Goal: Information Seeking & Learning: Check status

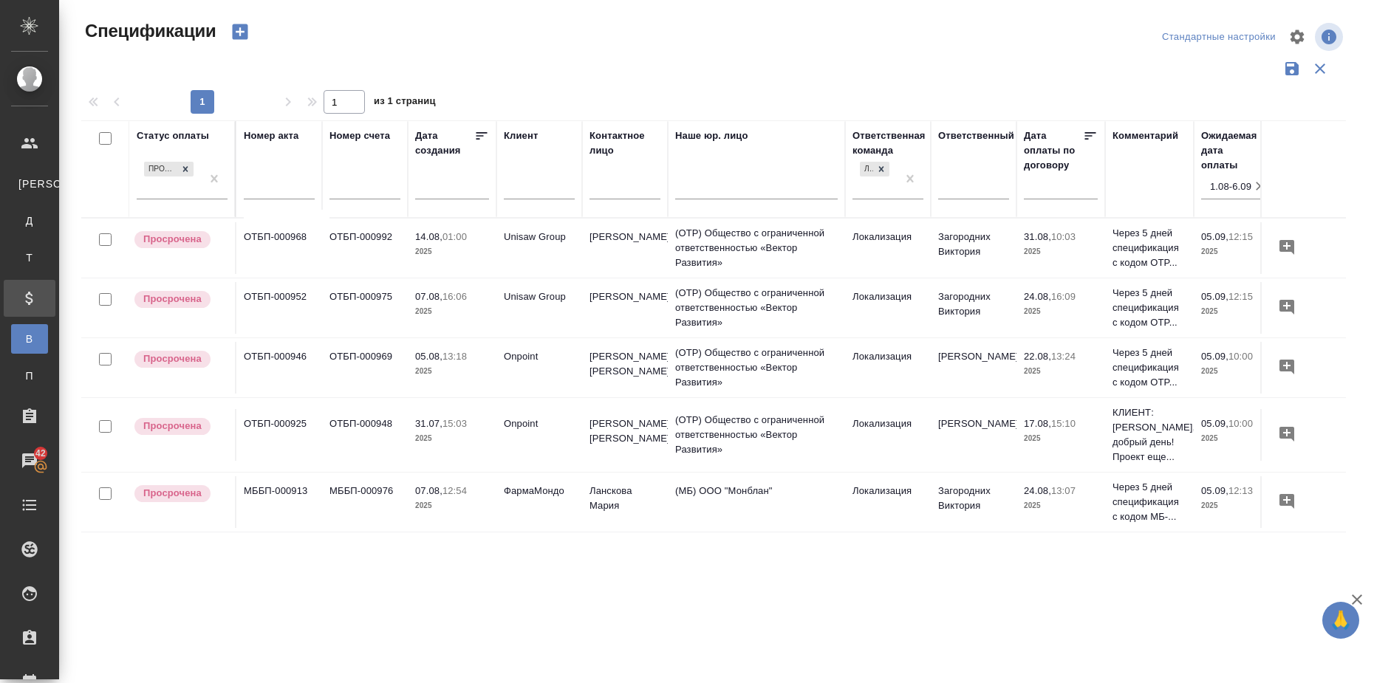
scroll to position [0, 257]
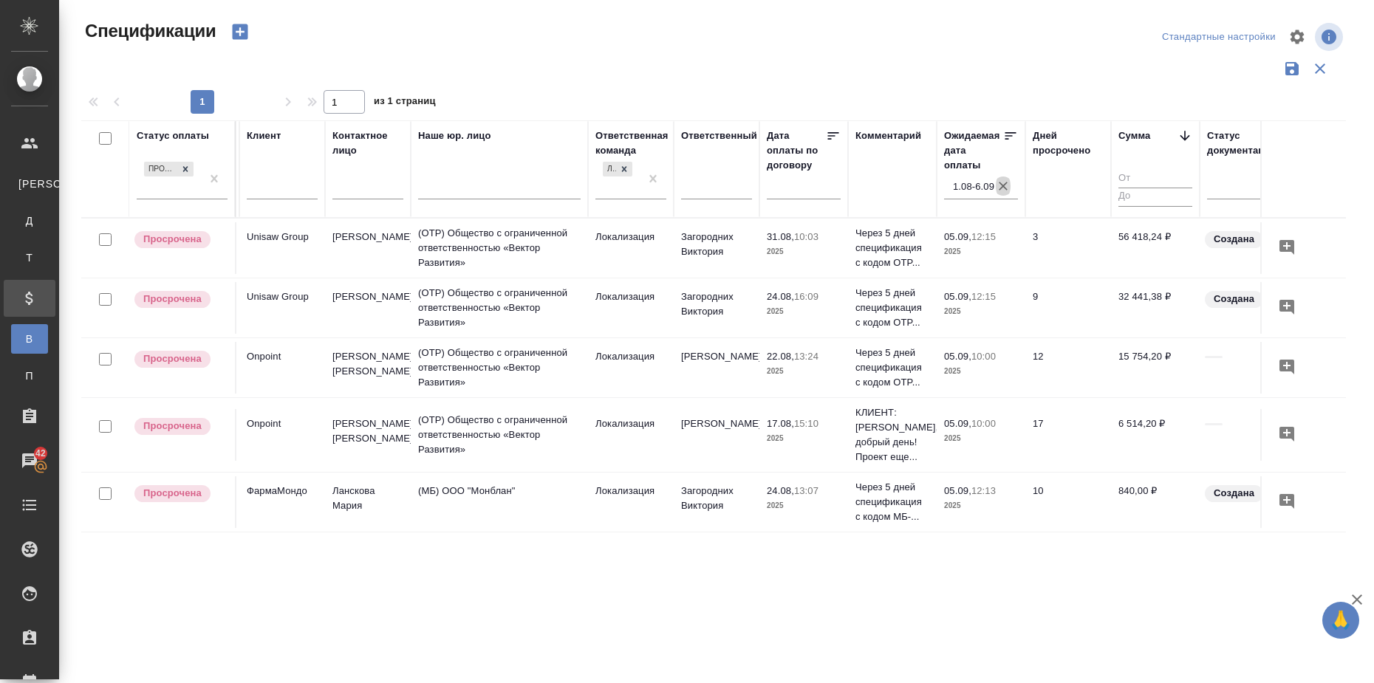
click at [1000, 186] on icon "button" at bounding box center [1003, 186] width 15 height 15
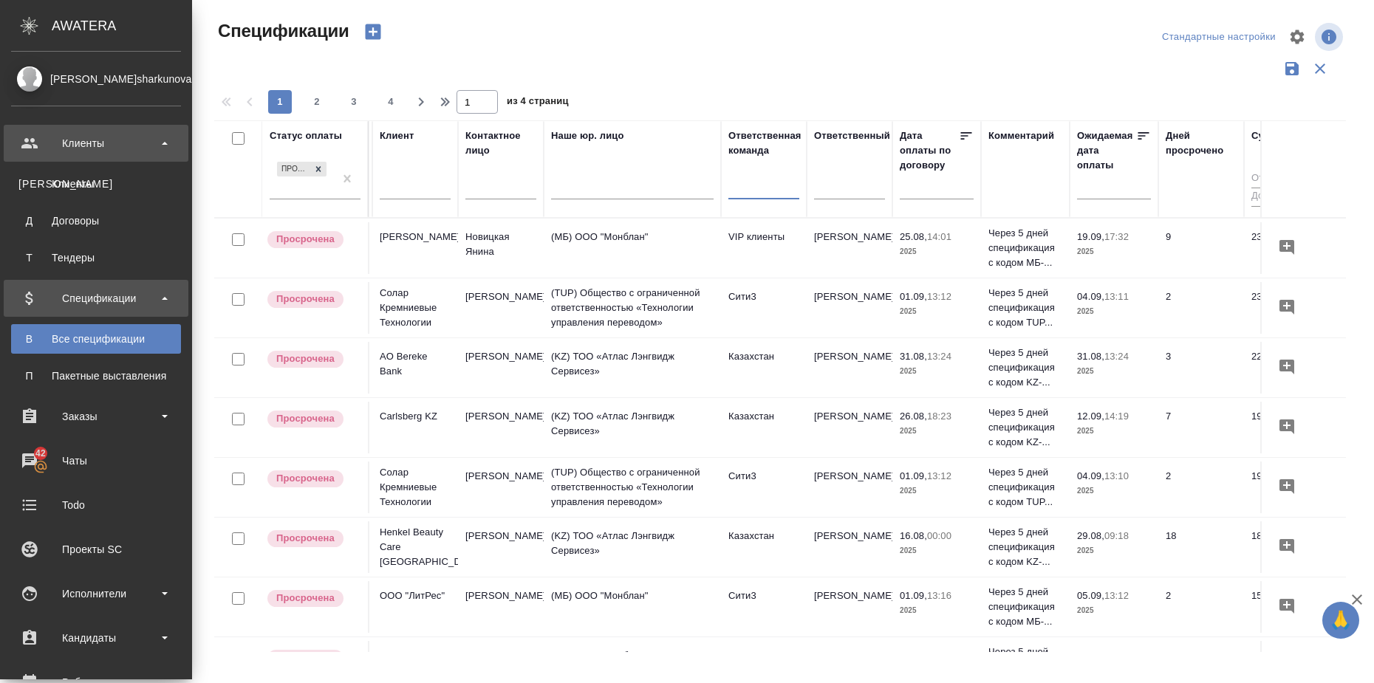
click at [40, 132] on div "Клиенты" at bounding box center [96, 143] width 185 height 37
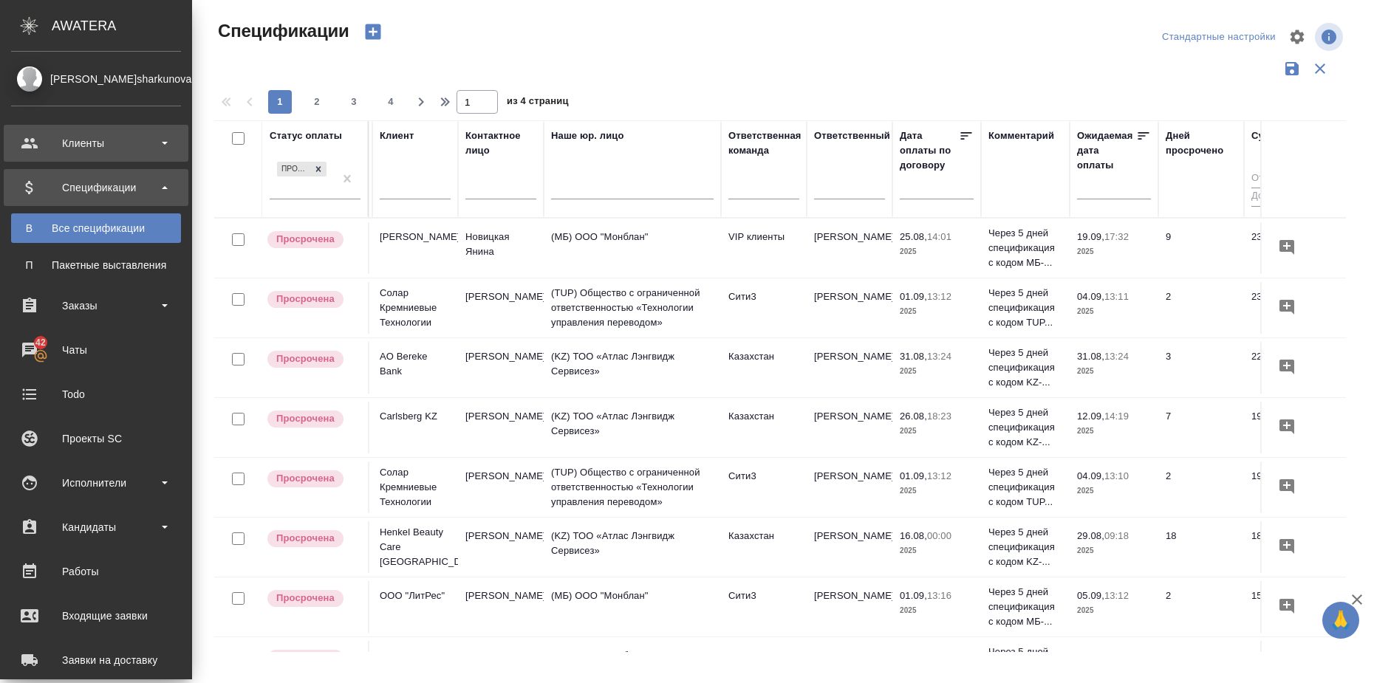
click at [170, 140] on div "Клиенты" at bounding box center [96, 143] width 170 height 22
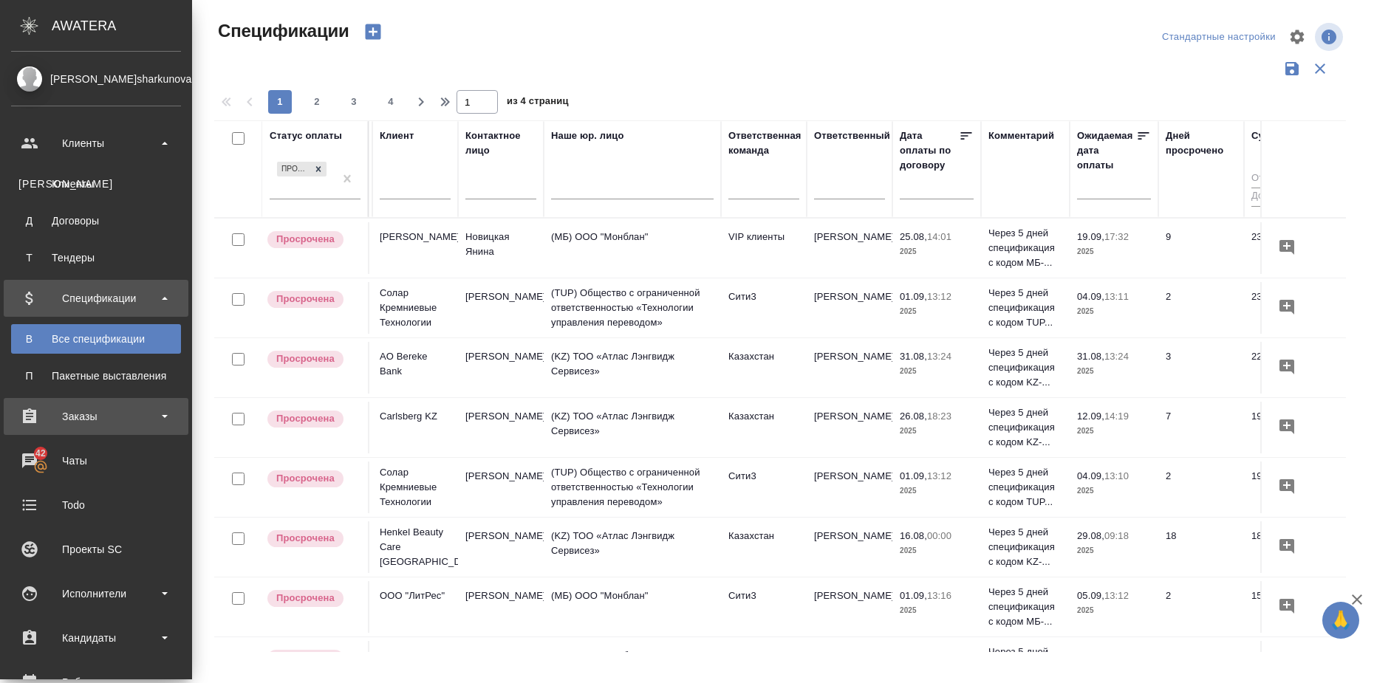
click at [153, 415] on div "Заказы" at bounding box center [96, 417] width 170 height 22
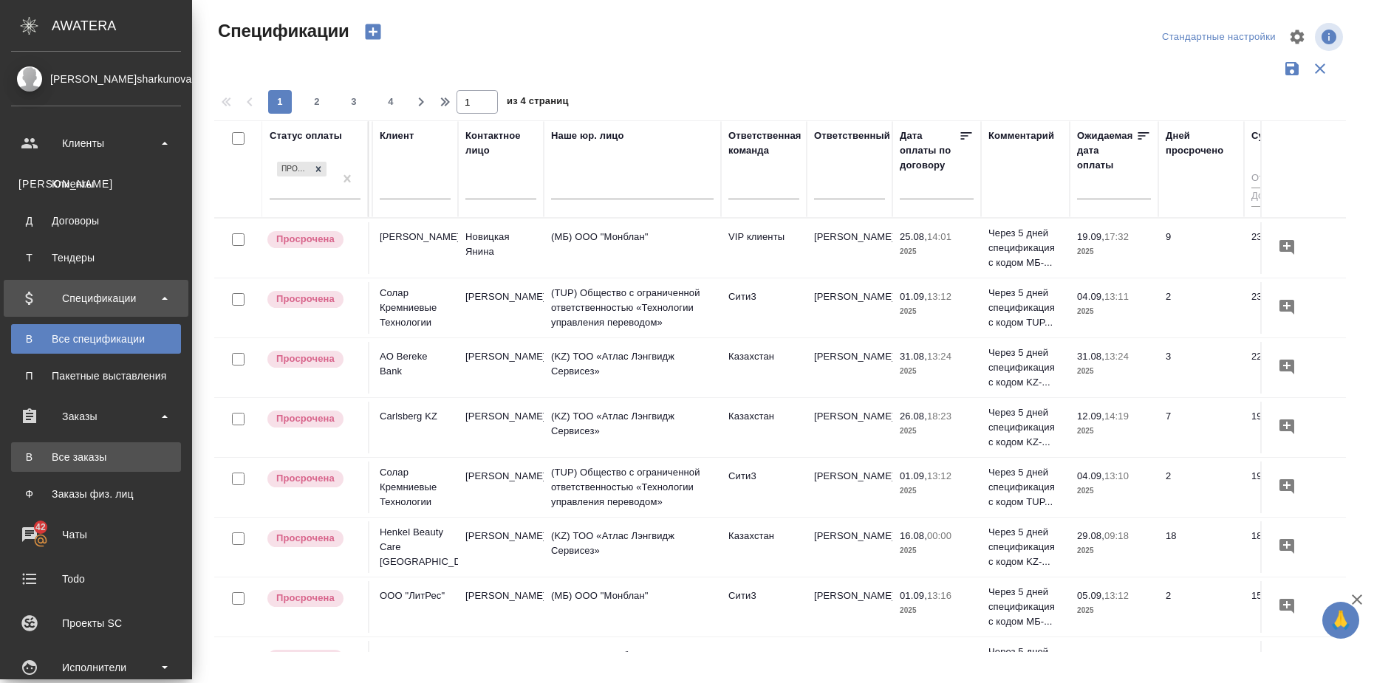
click at [130, 452] on div "Все заказы" at bounding box center [95, 457] width 155 height 15
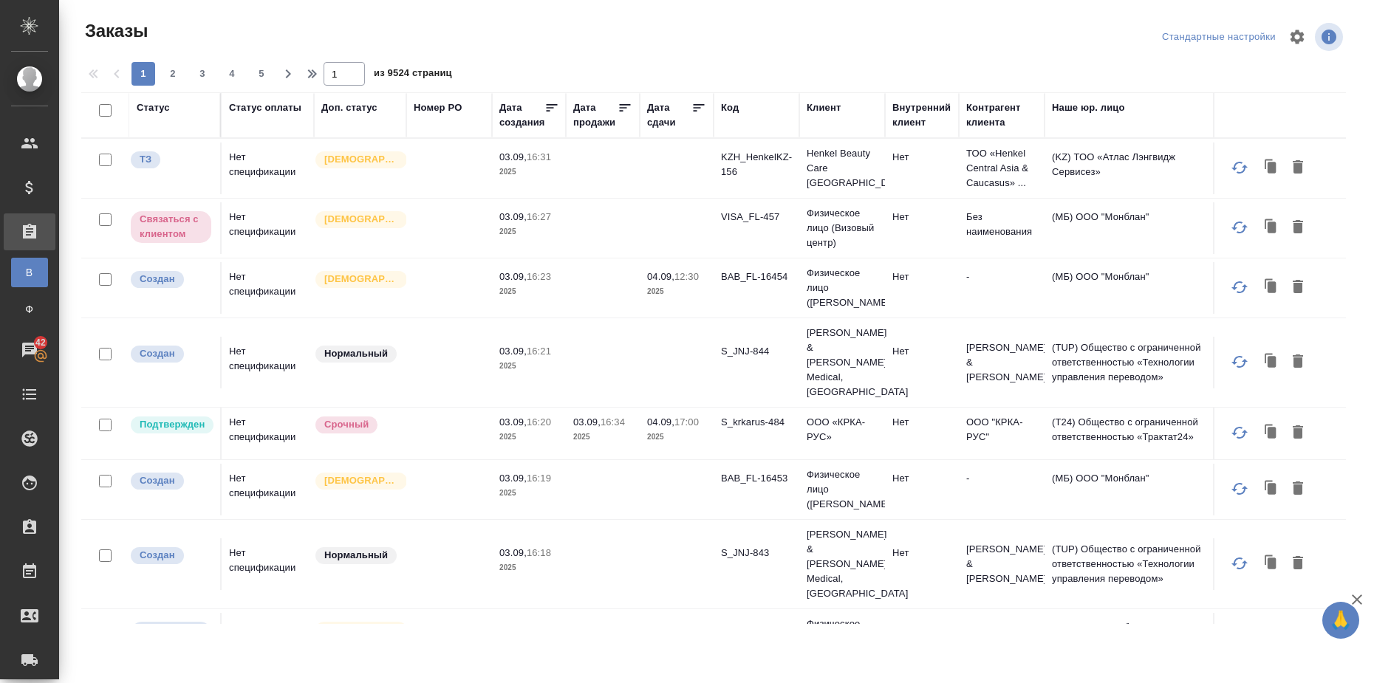
click at [152, 110] on div "Статус" at bounding box center [153, 107] width 33 height 15
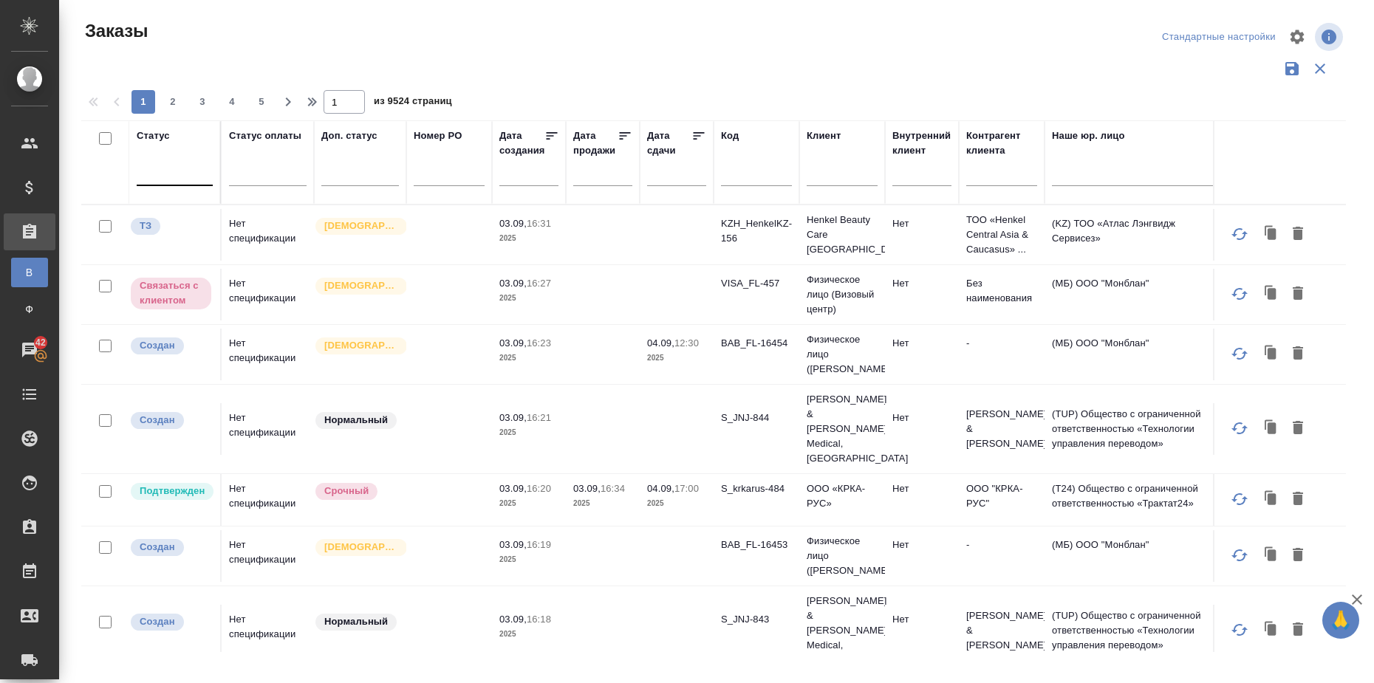
click at [163, 176] on div at bounding box center [175, 170] width 76 height 21
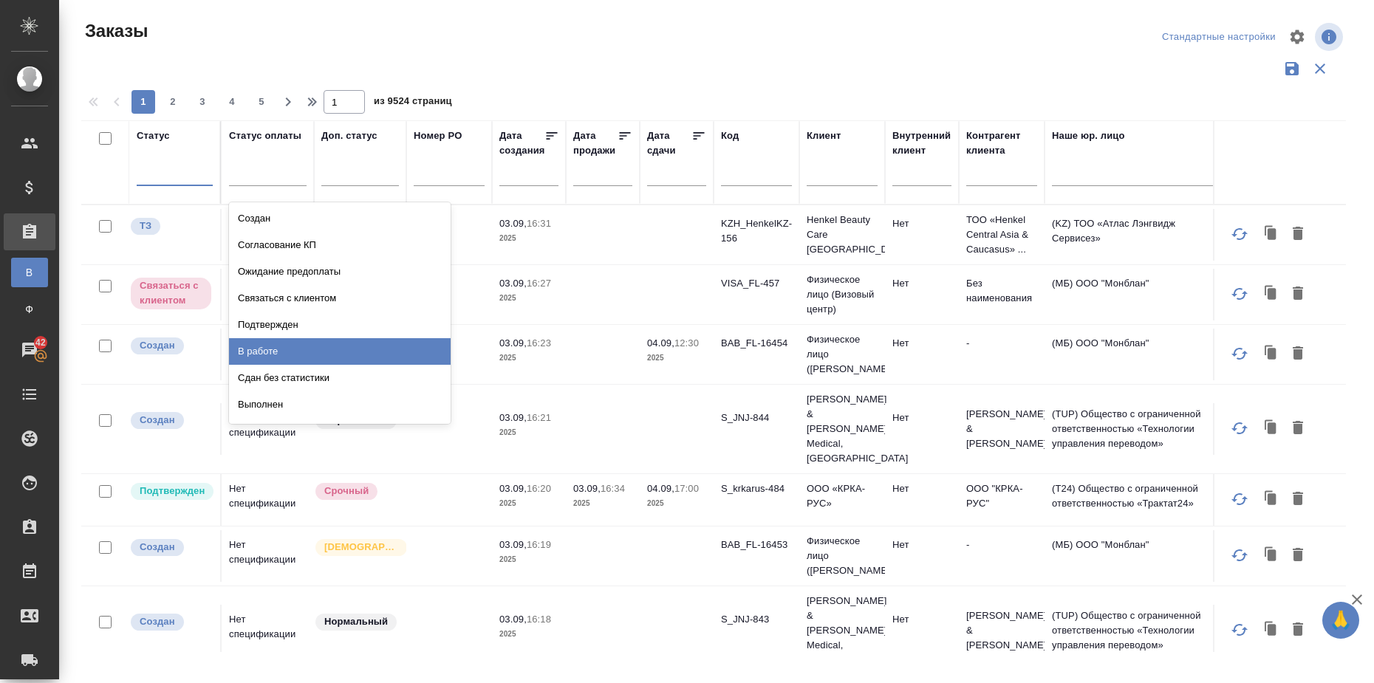
scroll to position [92, 0]
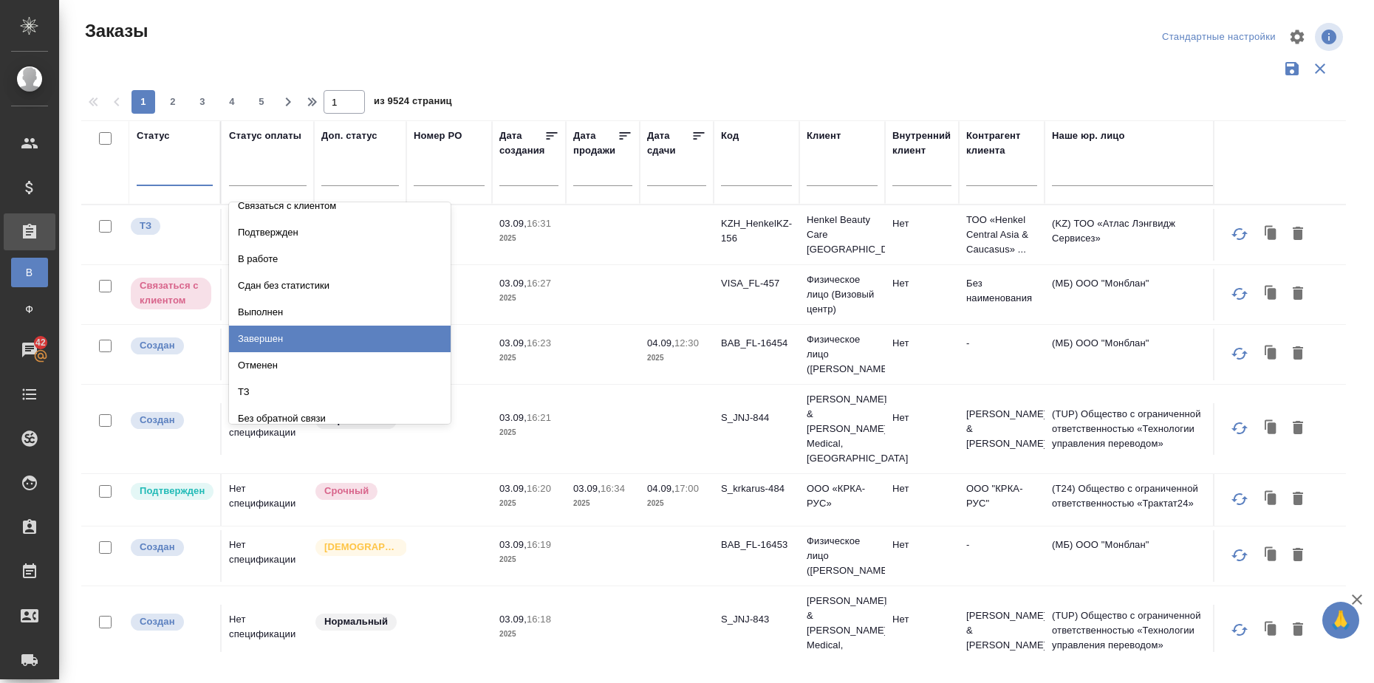
click at [342, 336] on div "Завершен" at bounding box center [340, 339] width 222 height 27
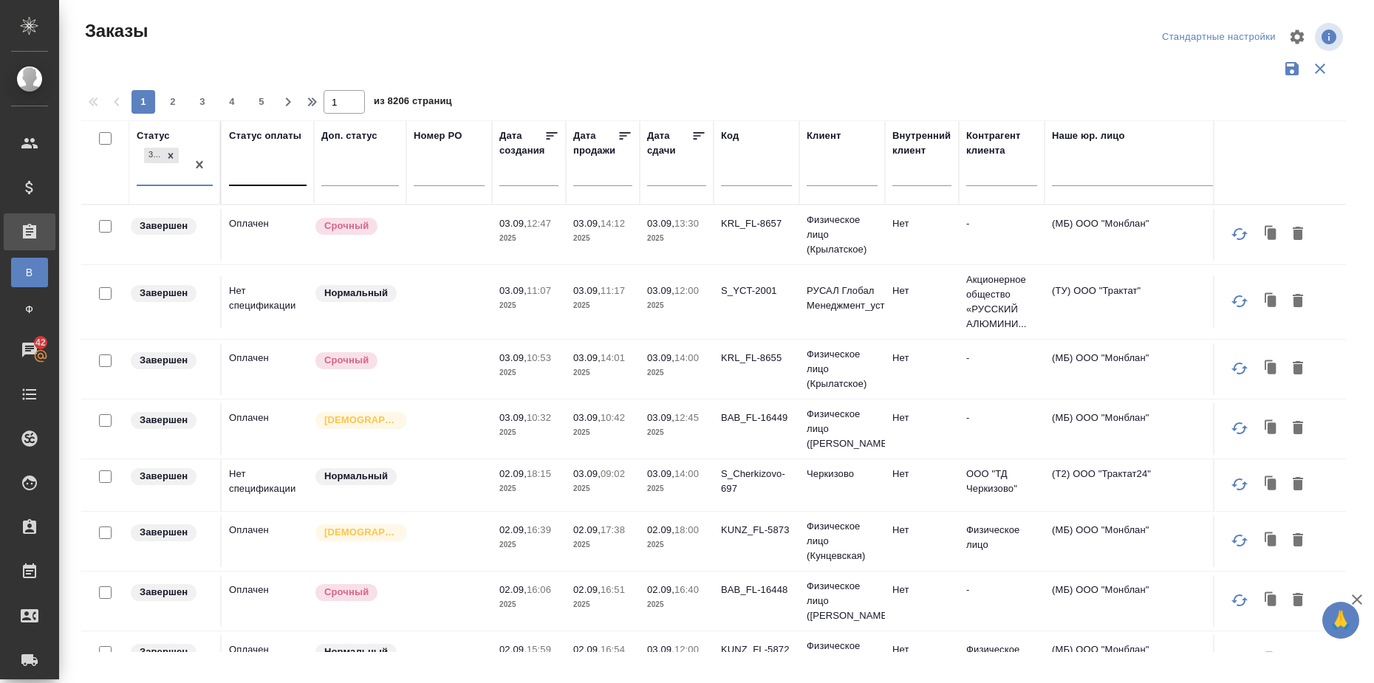
click at [279, 172] on div at bounding box center [268, 170] width 78 height 21
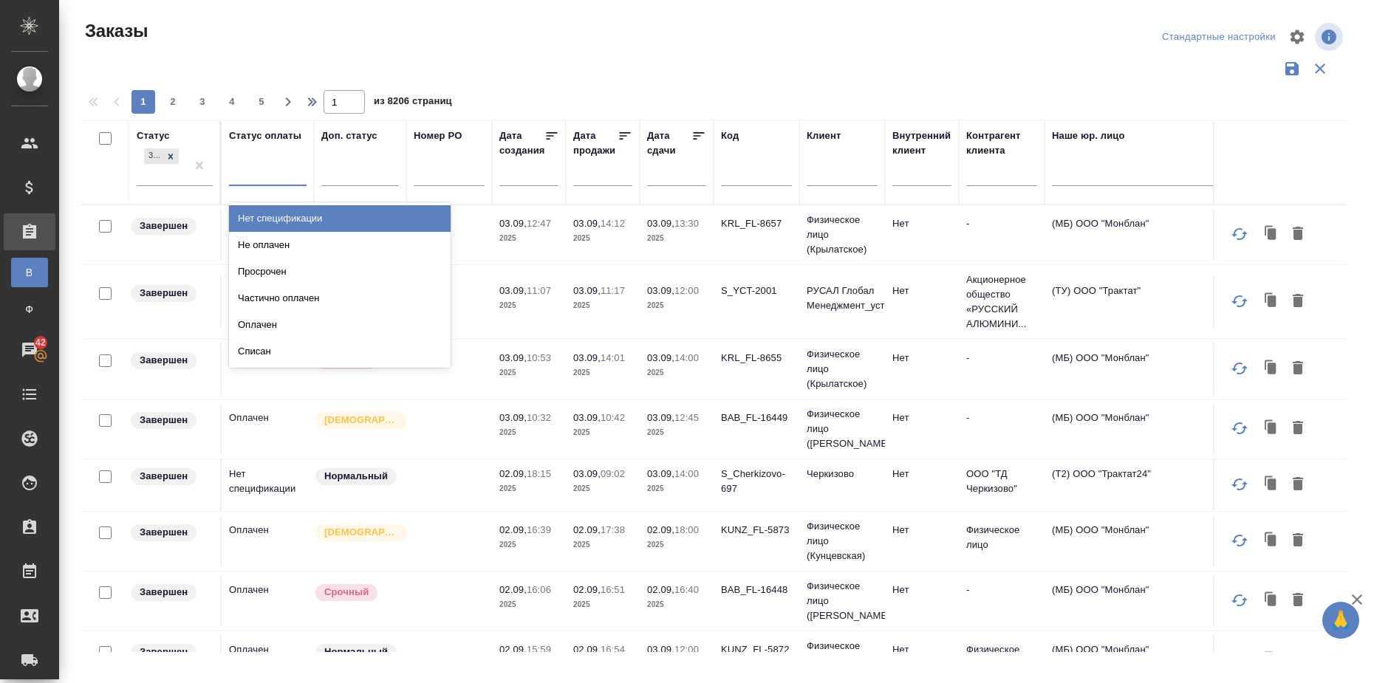
click at [284, 216] on div "Нет спецификации" at bounding box center [340, 218] width 222 height 27
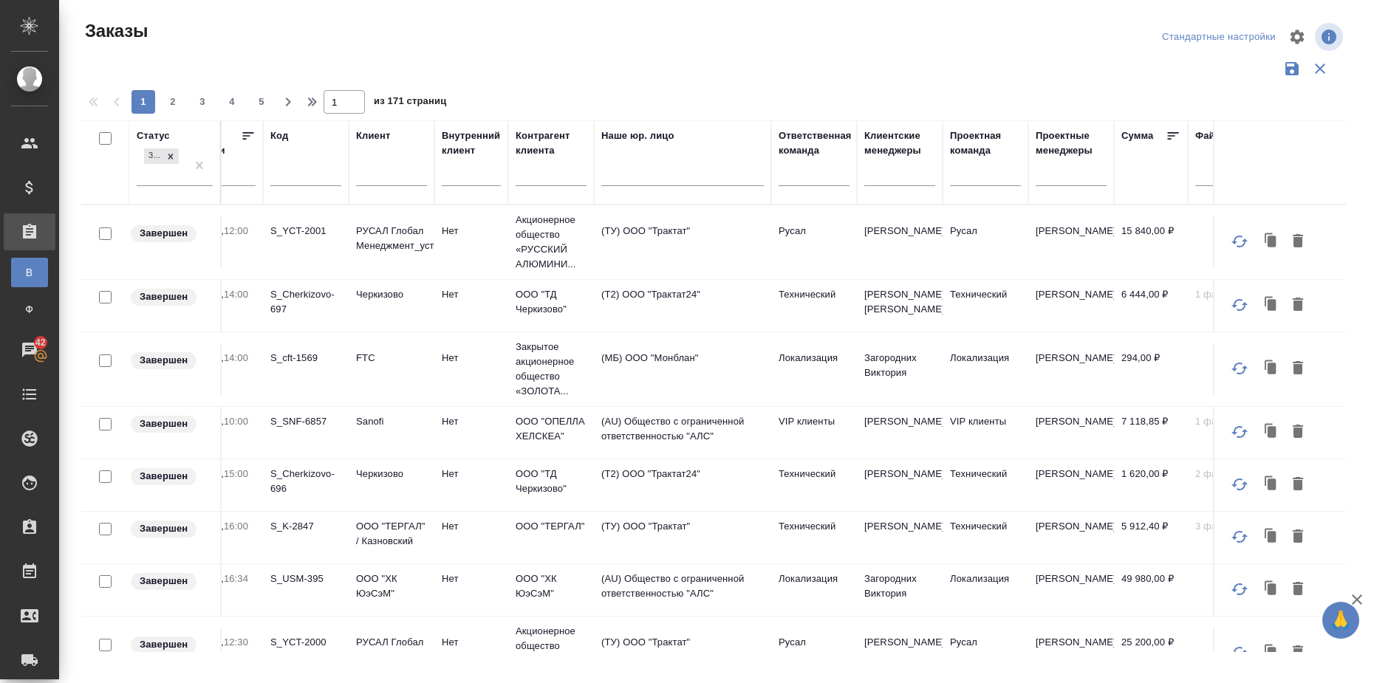
scroll to position [0, 452]
click at [1170, 134] on icon at bounding box center [1171, 136] width 15 height 15
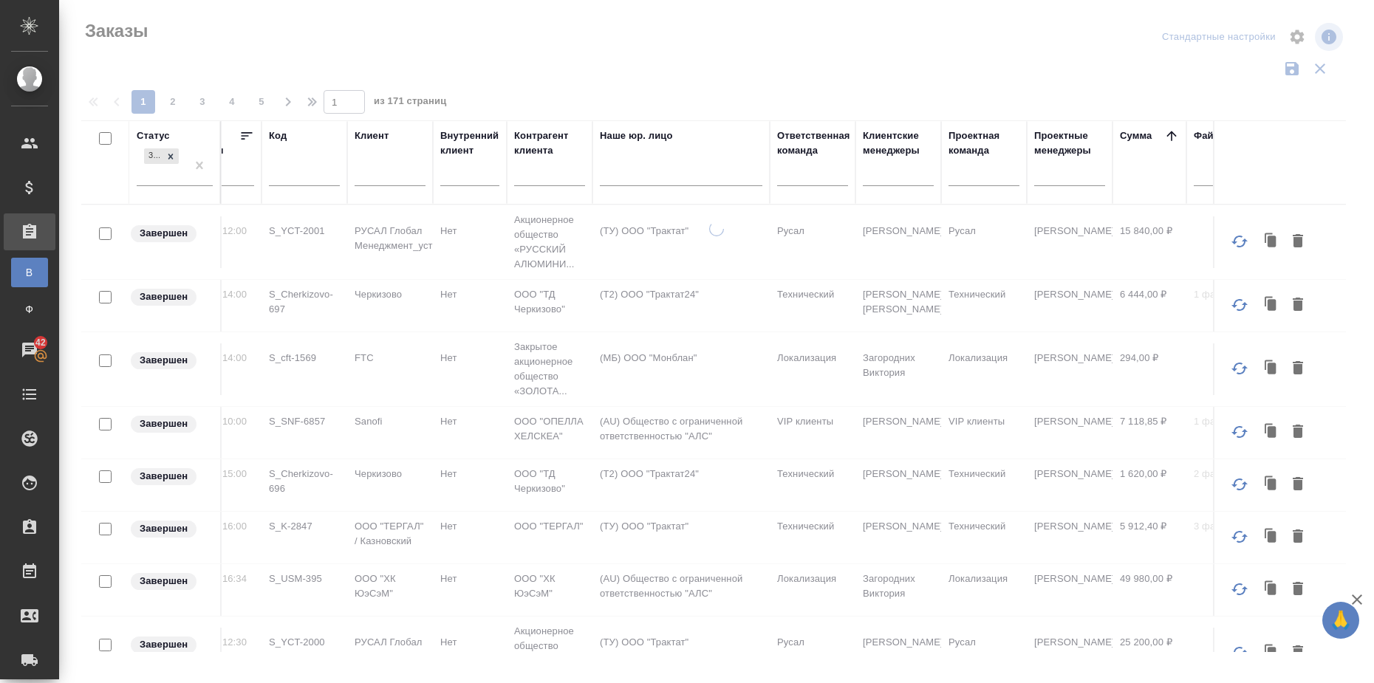
click at [1170, 134] on icon at bounding box center [1172, 136] width 10 height 10
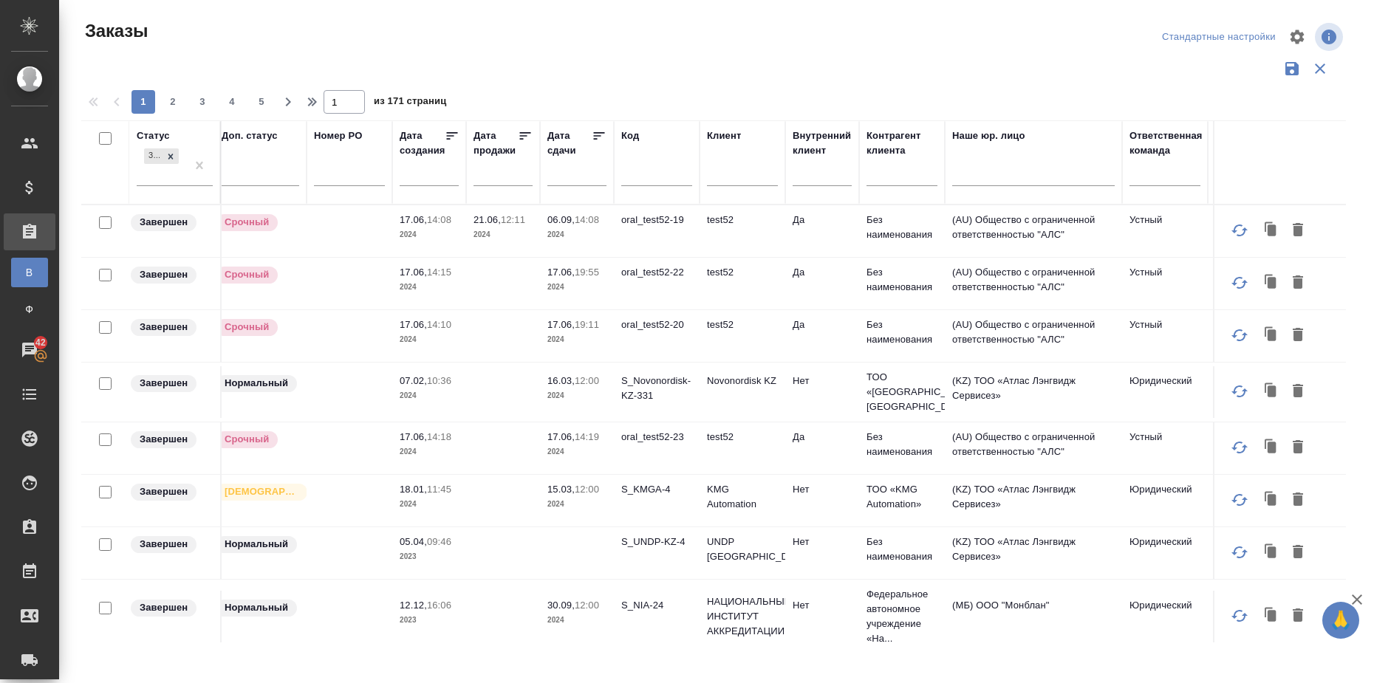
scroll to position [0, 0]
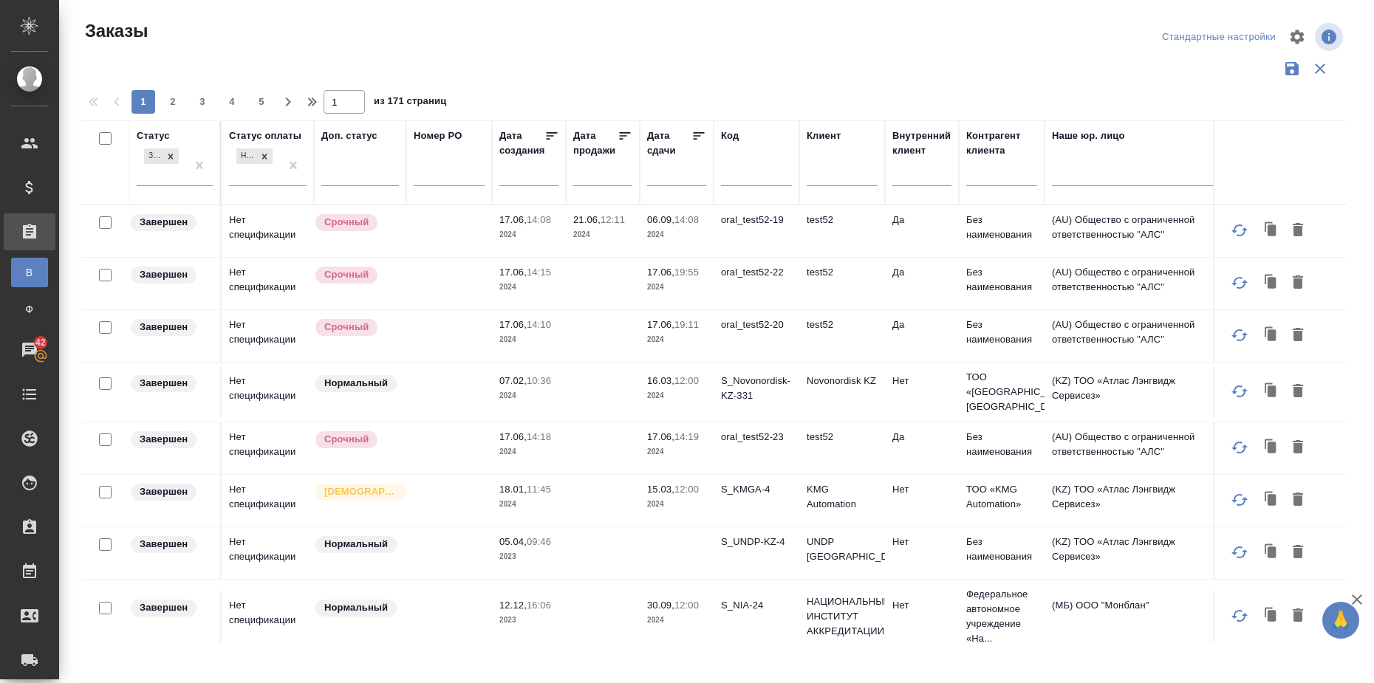
click at [686, 177] on input "text" at bounding box center [681, 174] width 50 height 21
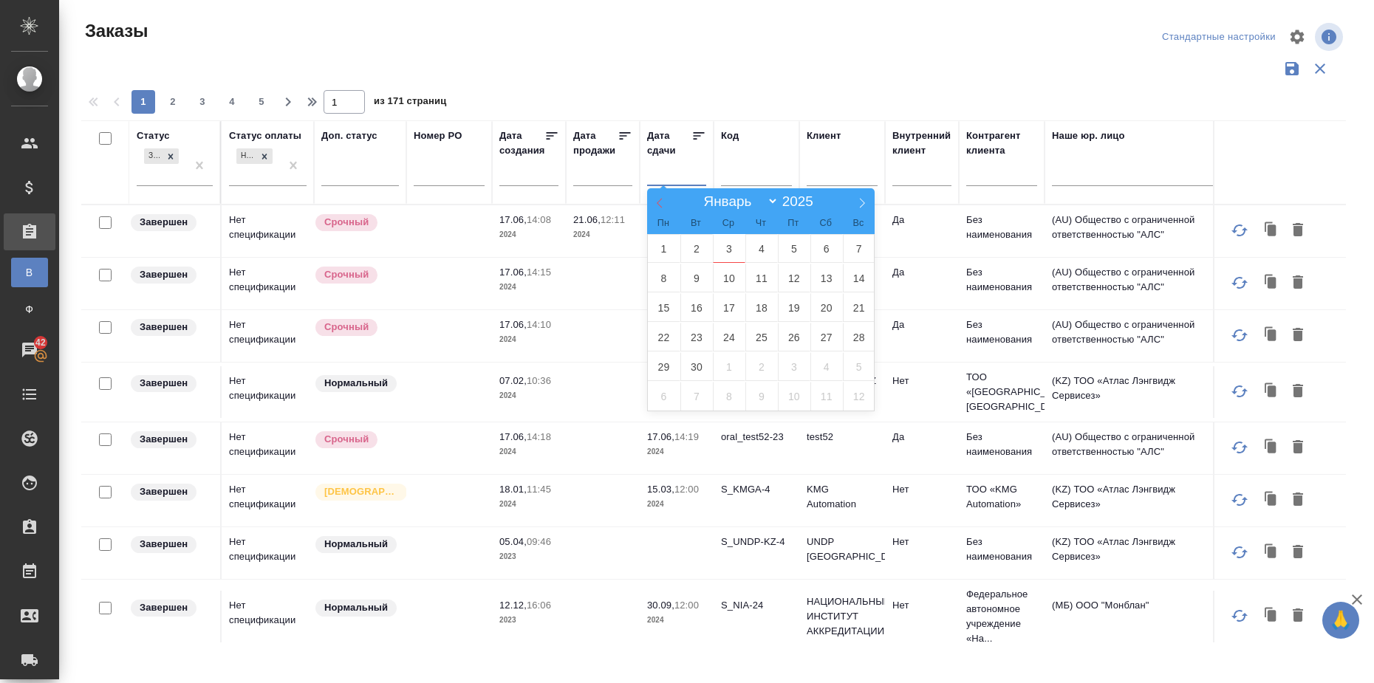
click at [661, 205] on icon at bounding box center [660, 203] width 10 height 10
select select "7"
click at [790, 245] on span "1" at bounding box center [794, 248] width 33 height 29
type div "2025-07-31T21:00:00.000Z"
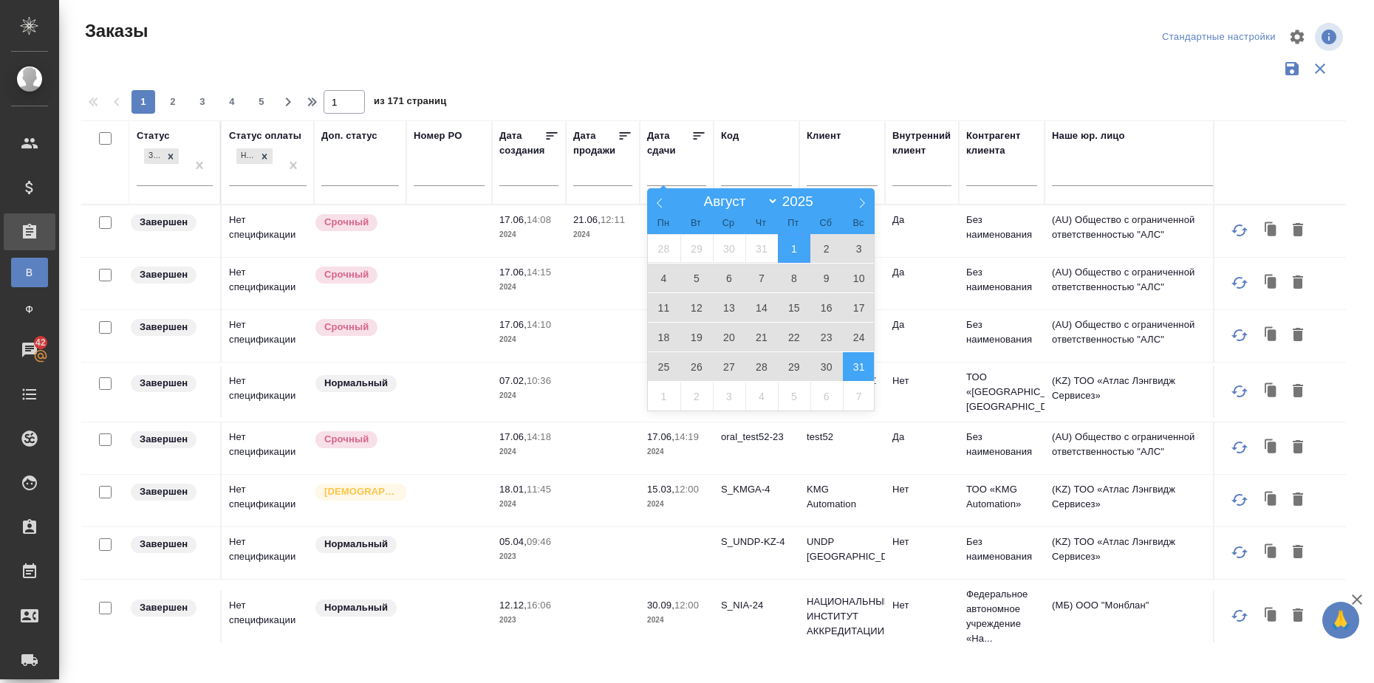
click at [864, 371] on span "31" at bounding box center [859, 366] width 33 height 29
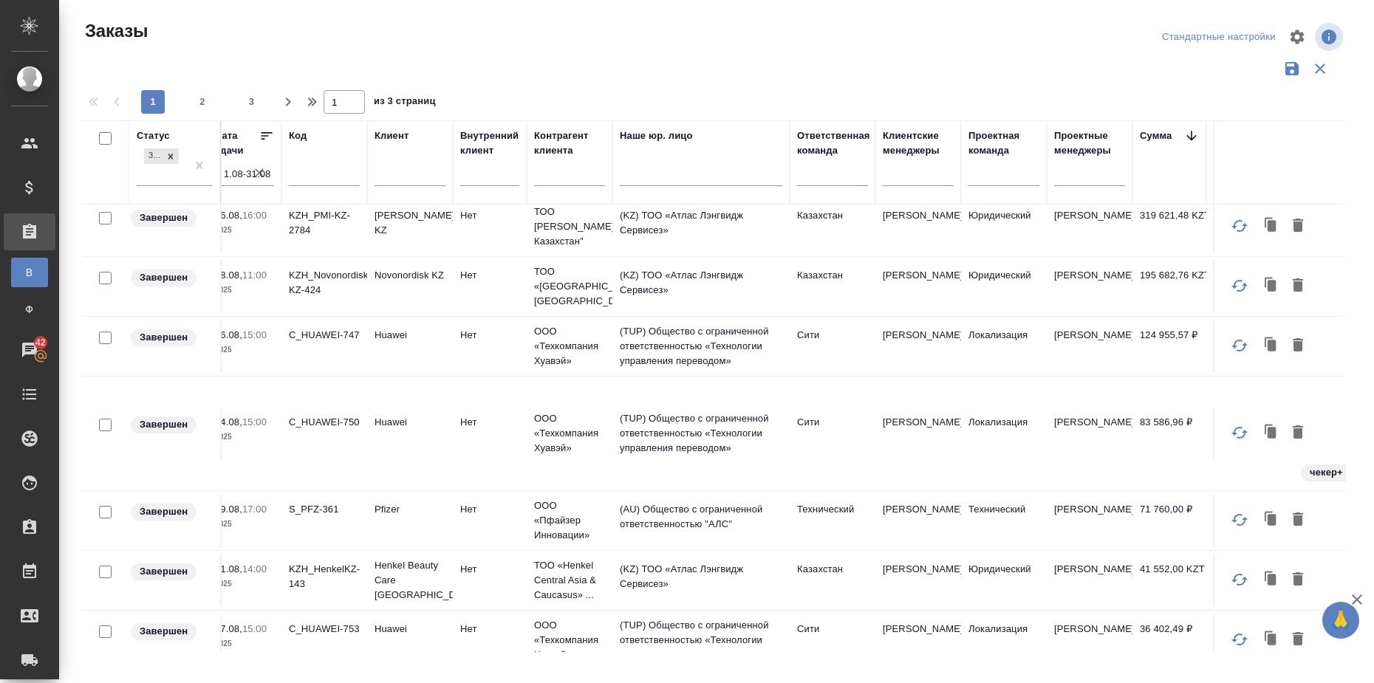
scroll to position [8, 433]
click at [1362, 601] on icon "button" at bounding box center [1357, 600] width 18 height 18
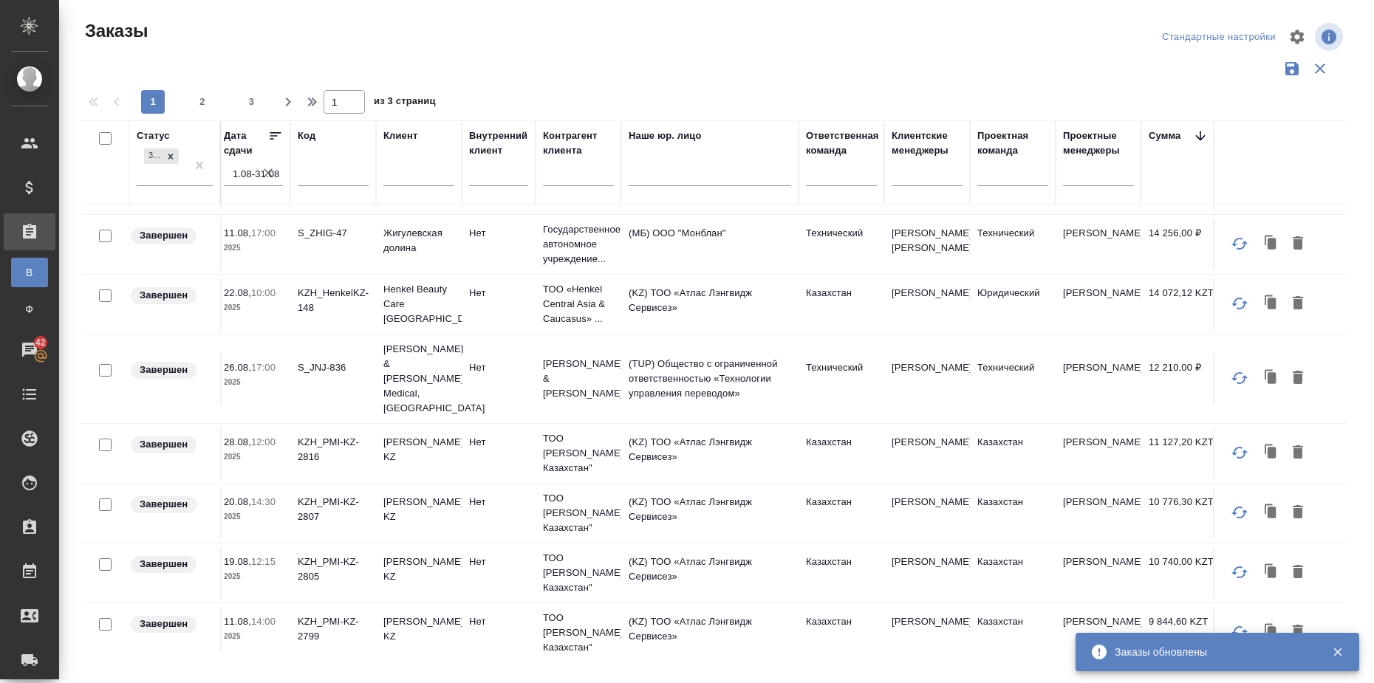
scroll to position [1195, 423]
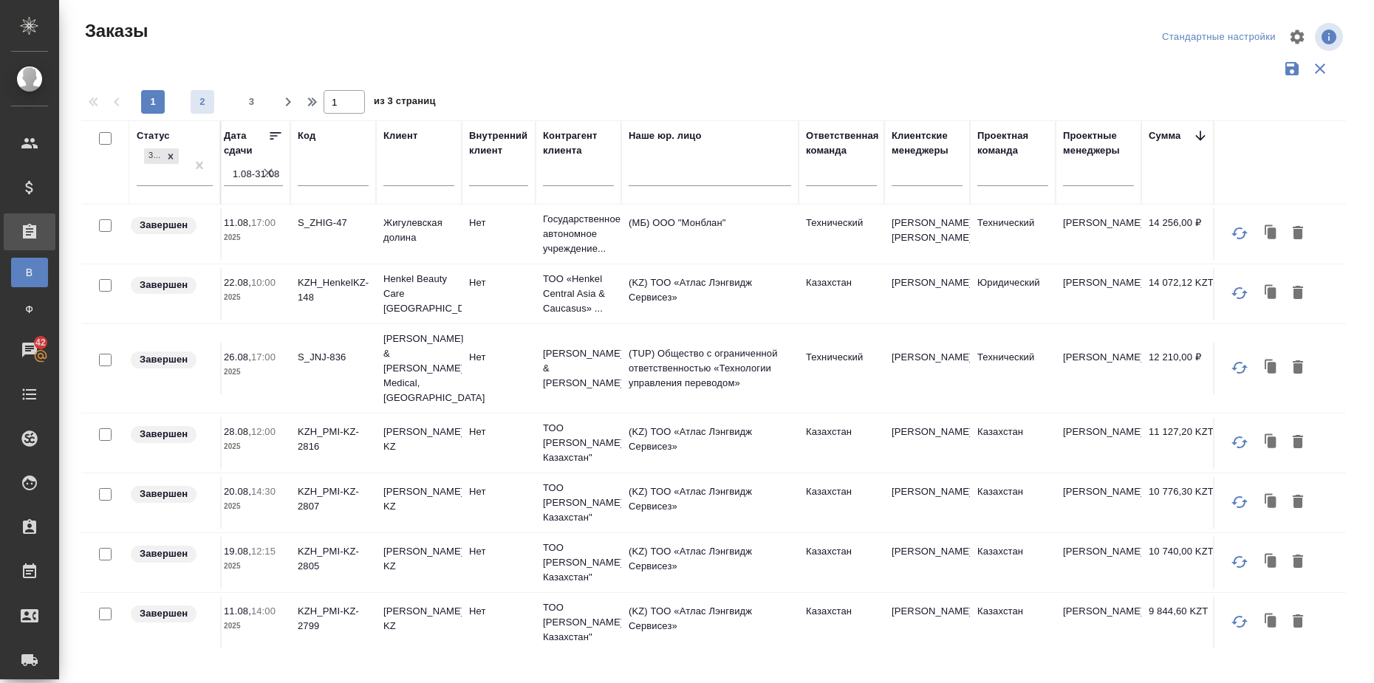
click at [207, 101] on span "2" at bounding box center [203, 102] width 24 height 15
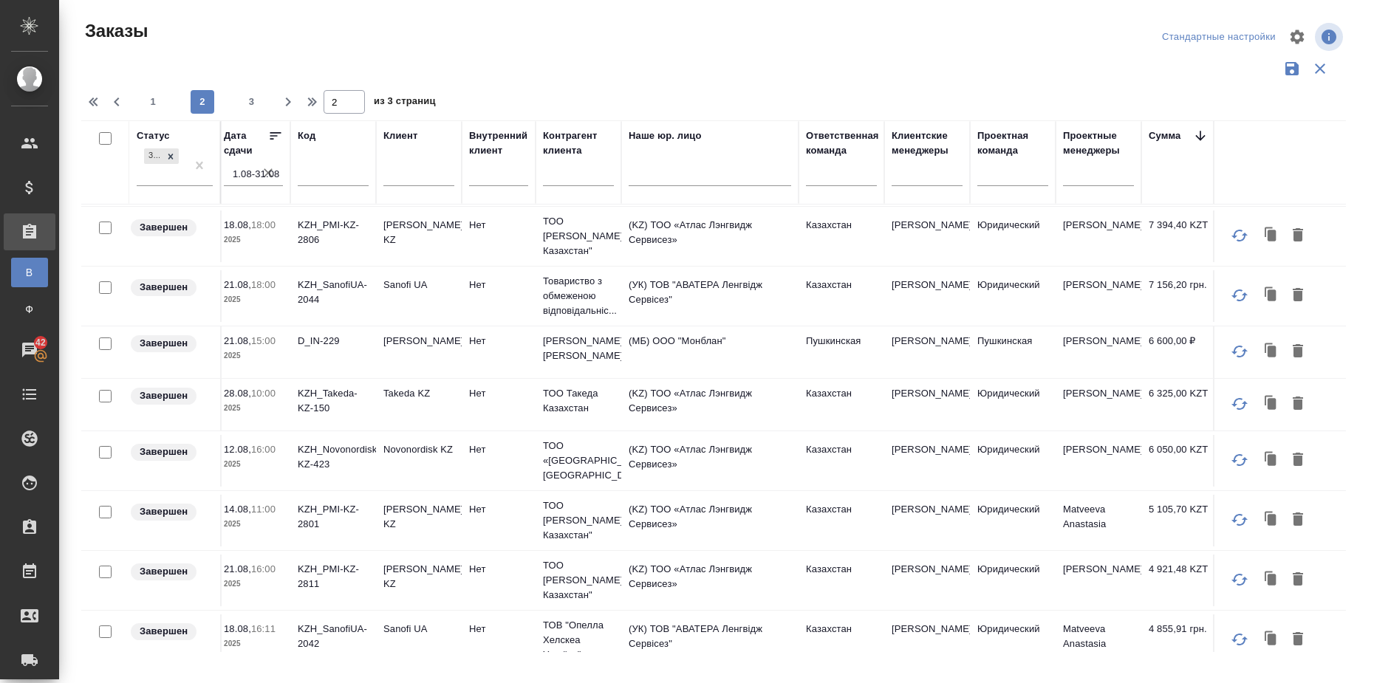
scroll to position [0, 423]
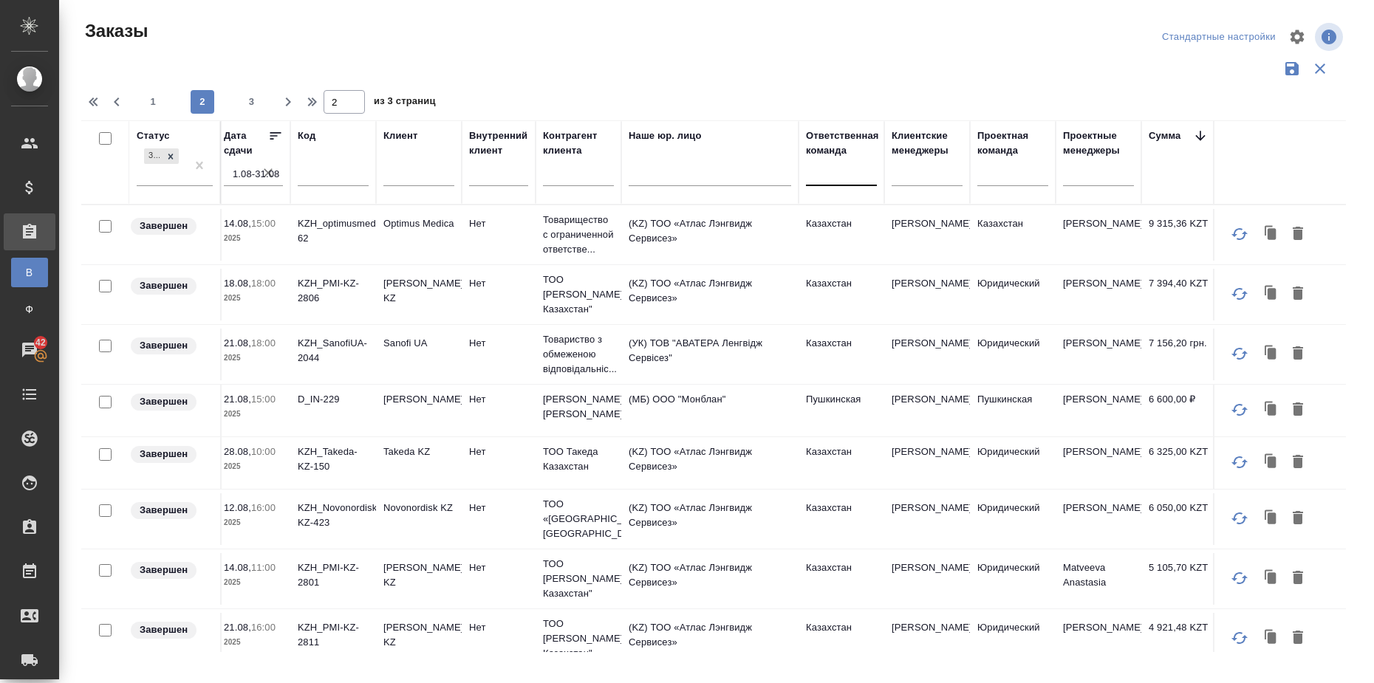
click at [847, 177] on div at bounding box center [841, 170] width 71 height 21
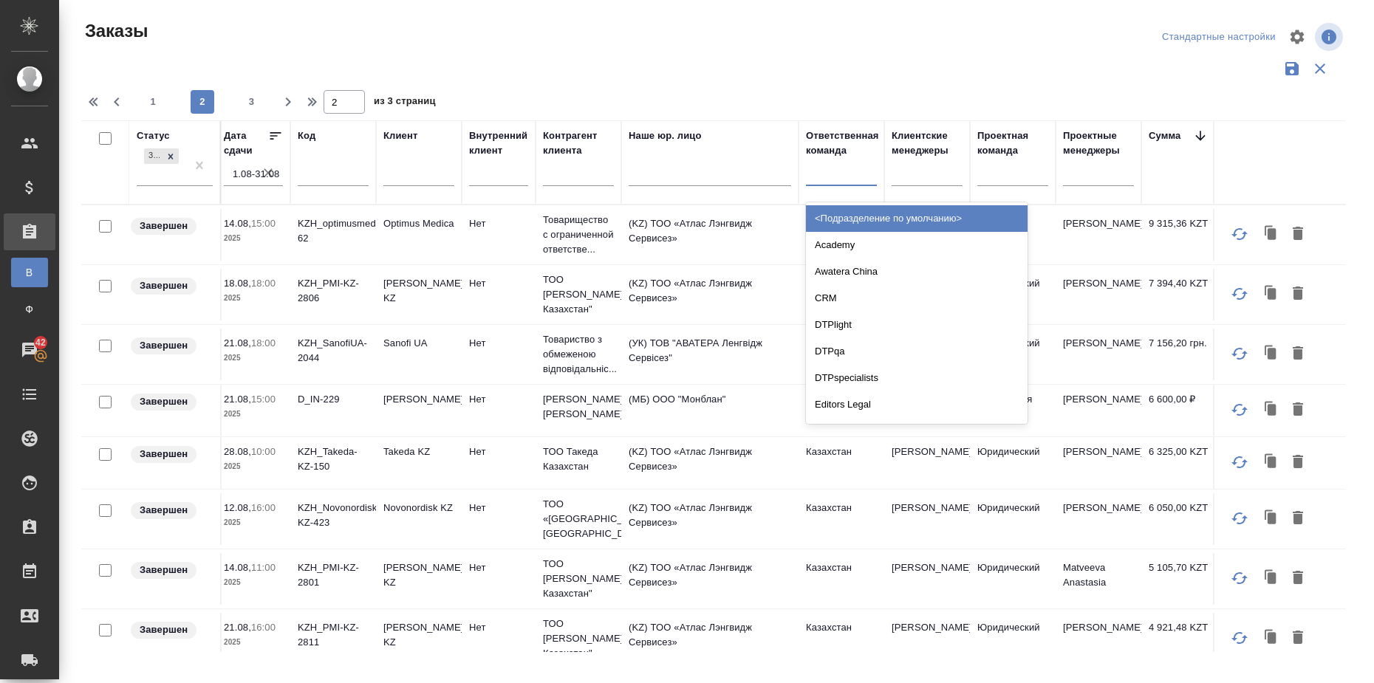
click at [853, 163] on div at bounding box center [841, 170] width 71 height 21
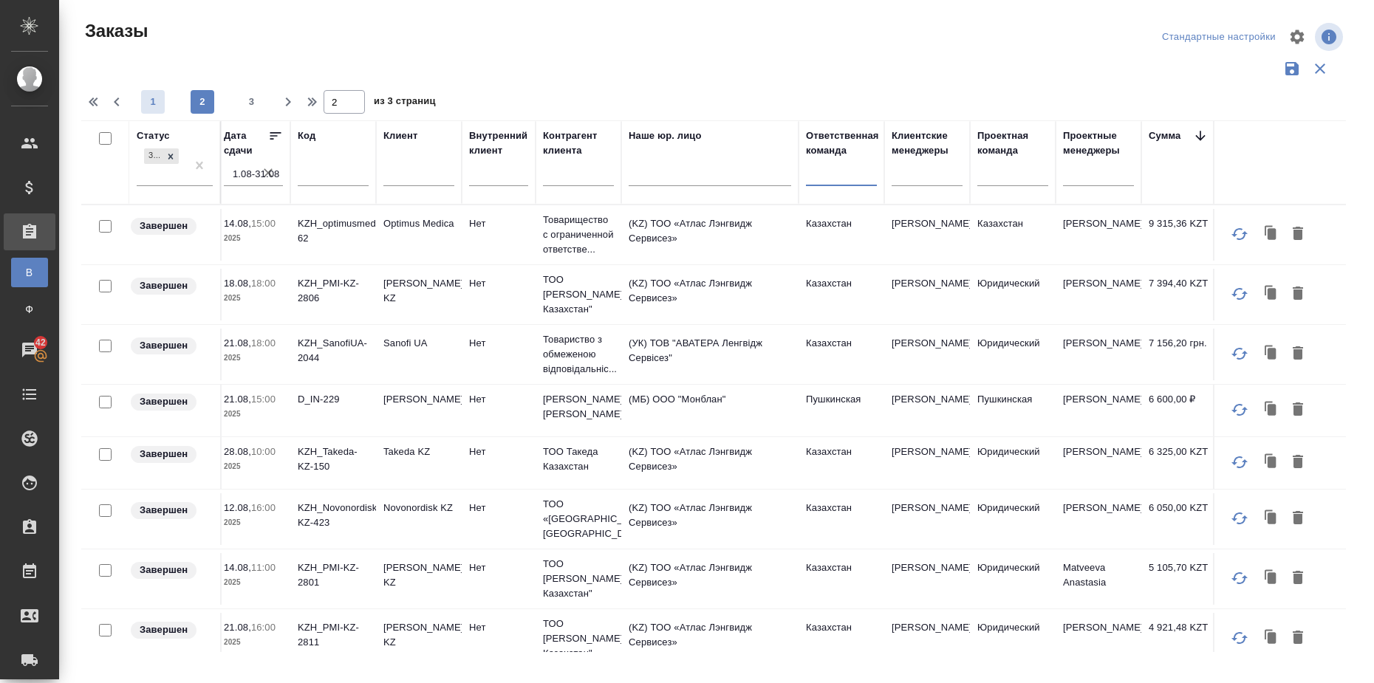
click at [156, 103] on span "1" at bounding box center [153, 102] width 24 height 15
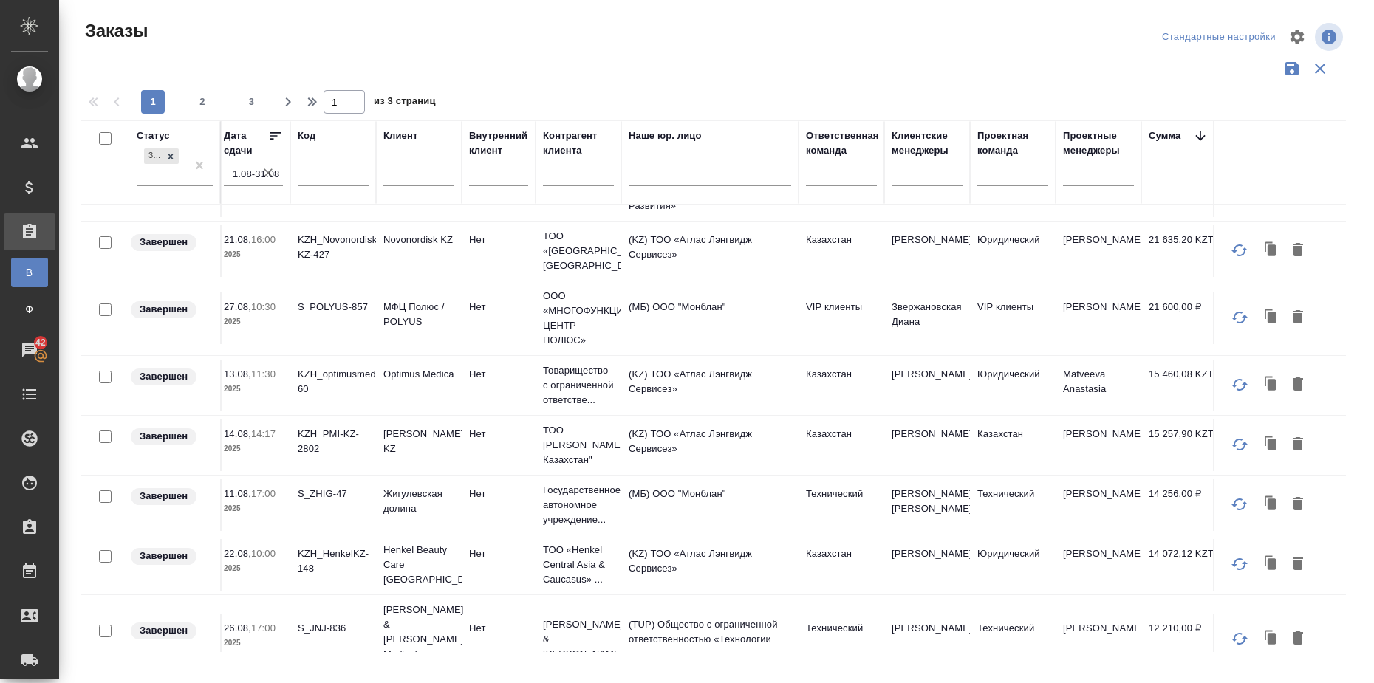
scroll to position [1195, 423]
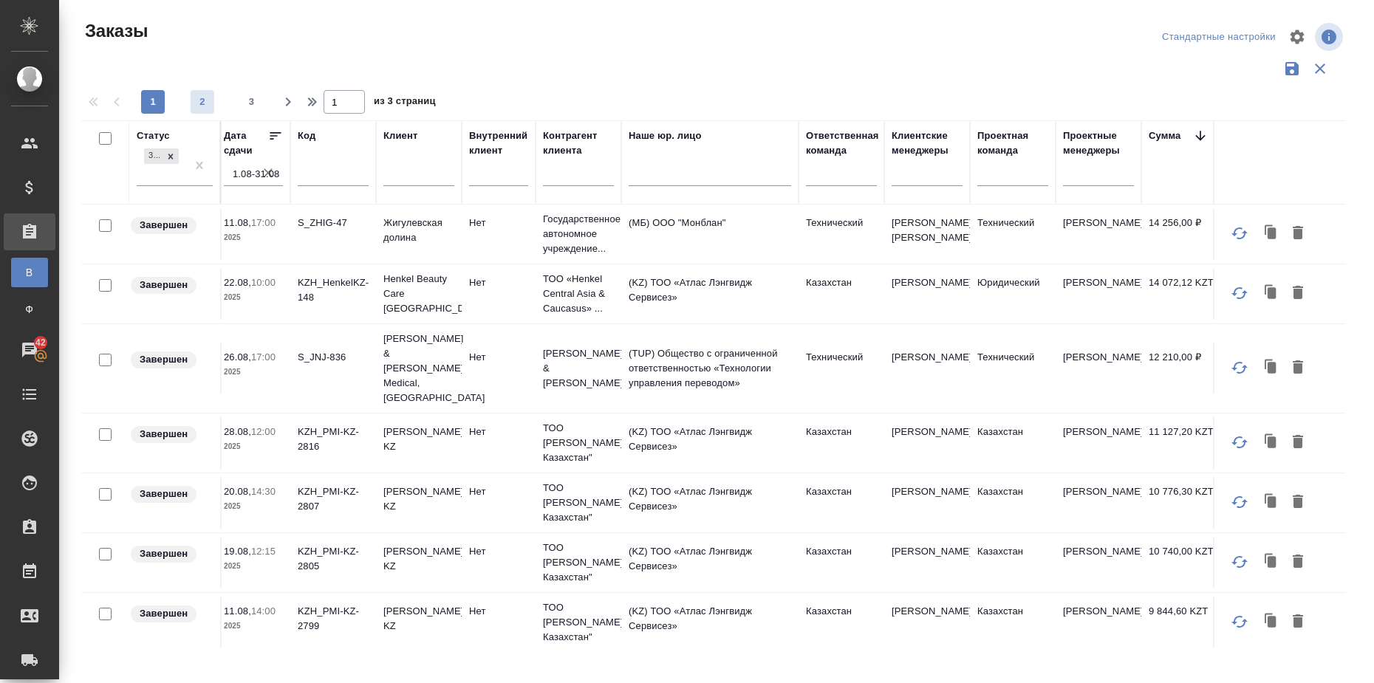
click at [213, 99] on span "2" at bounding box center [203, 102] width 24 height 15
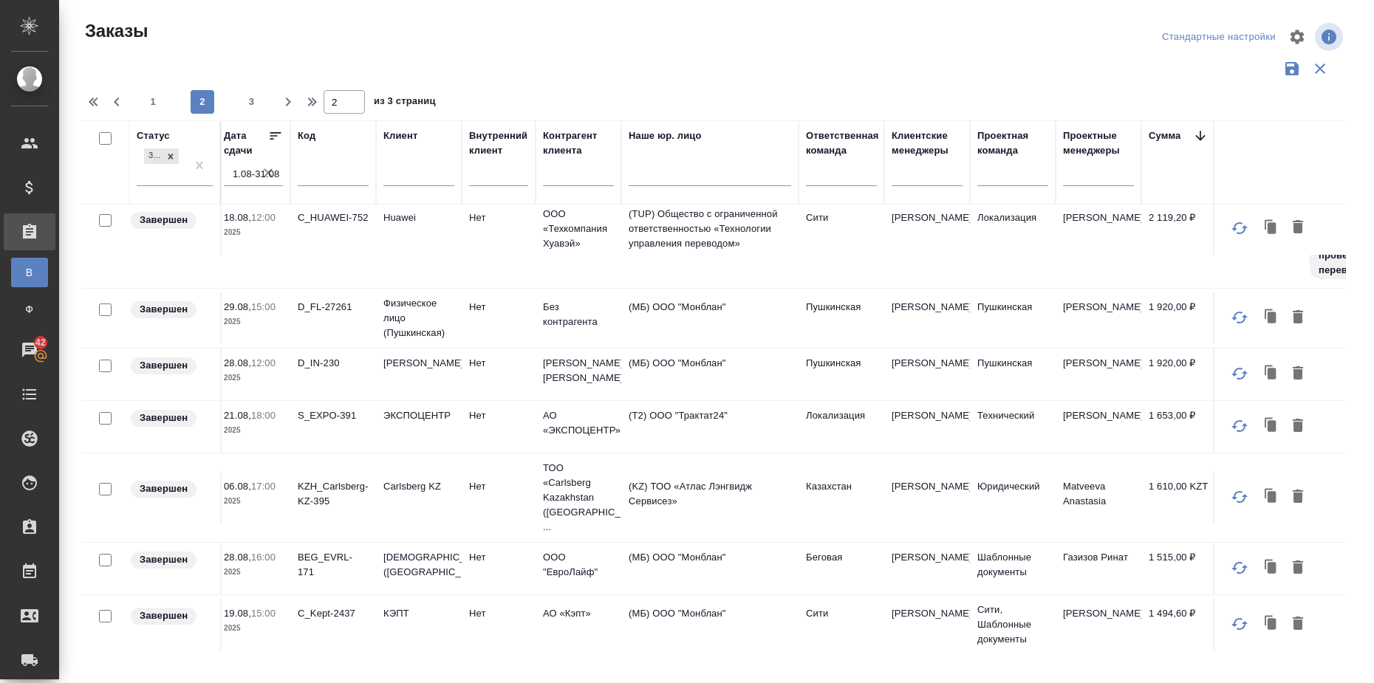
scroll to position [1141, 423]
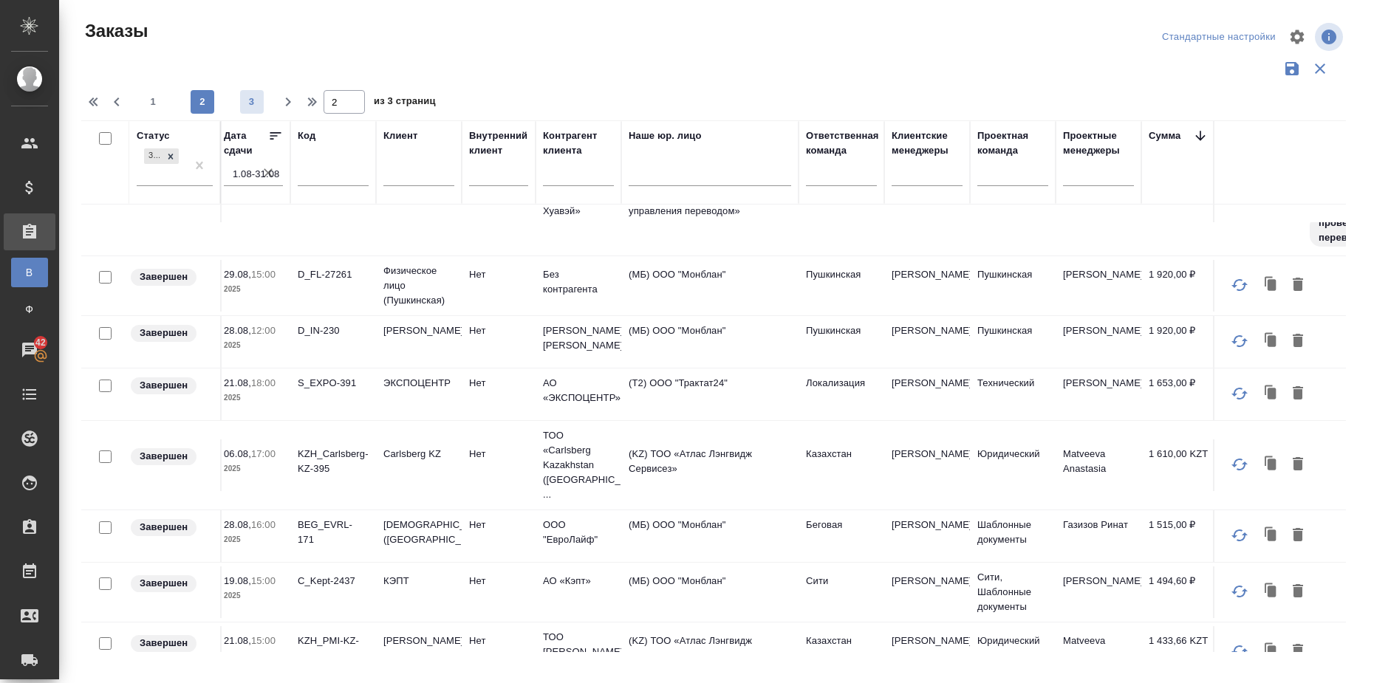
click at [245, 103] on span "3" at bounding box center [252, 102] width 24 height 15
type input "3"
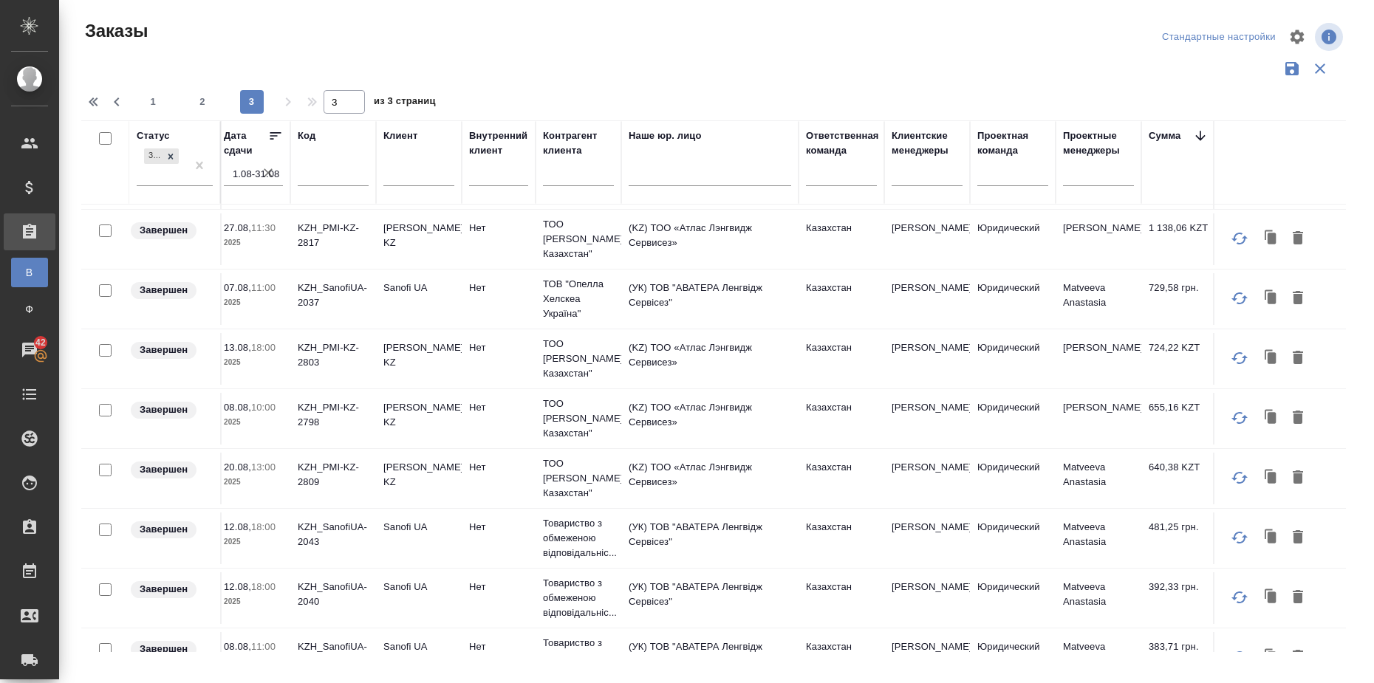
scroll to position [0, 423]
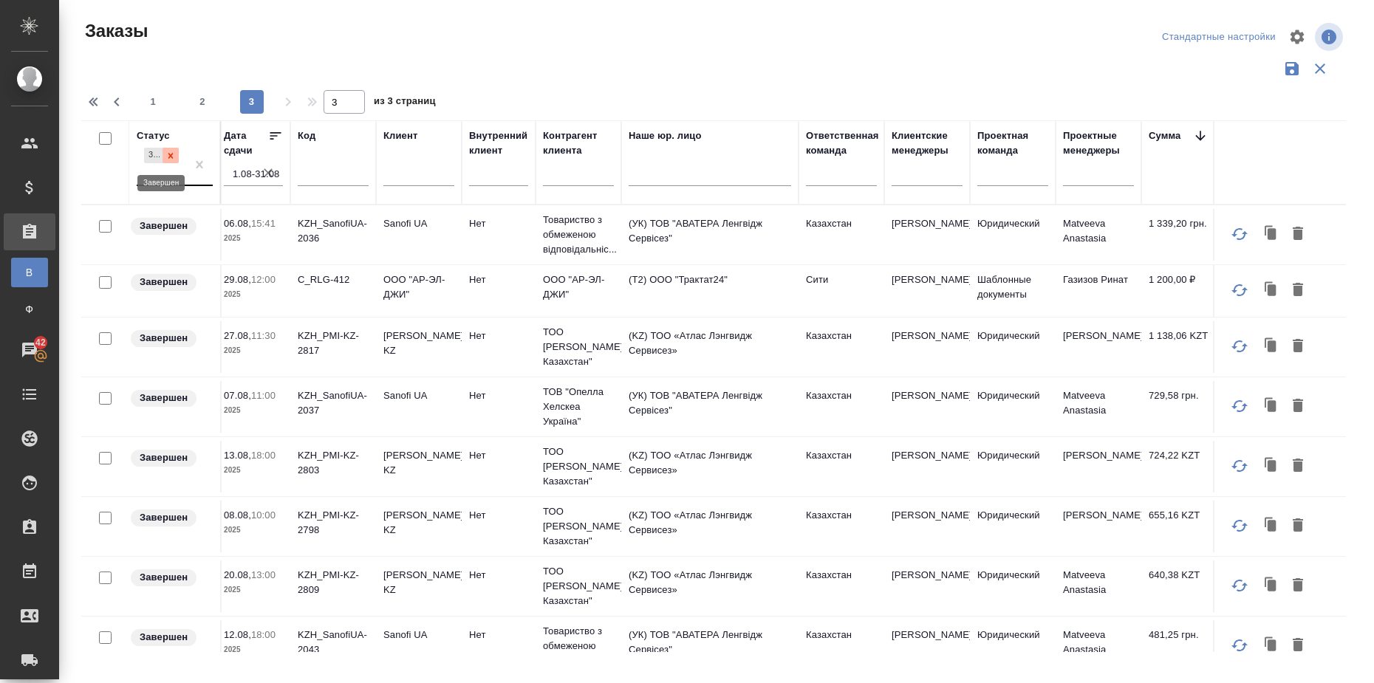
click at [177, 155] on div at bounding box center [171, 156] width 16 height 16
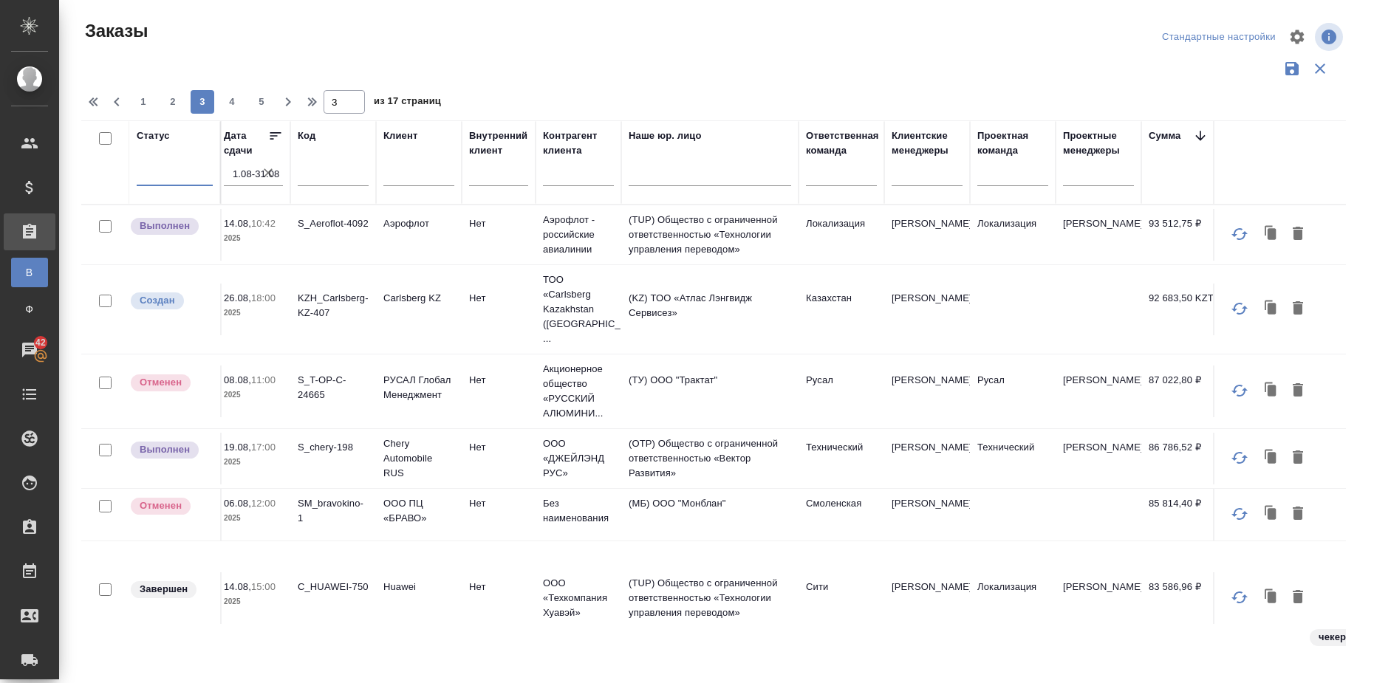
click at [195, 180] on div at bounding box center [175, 170] width 76 height 21
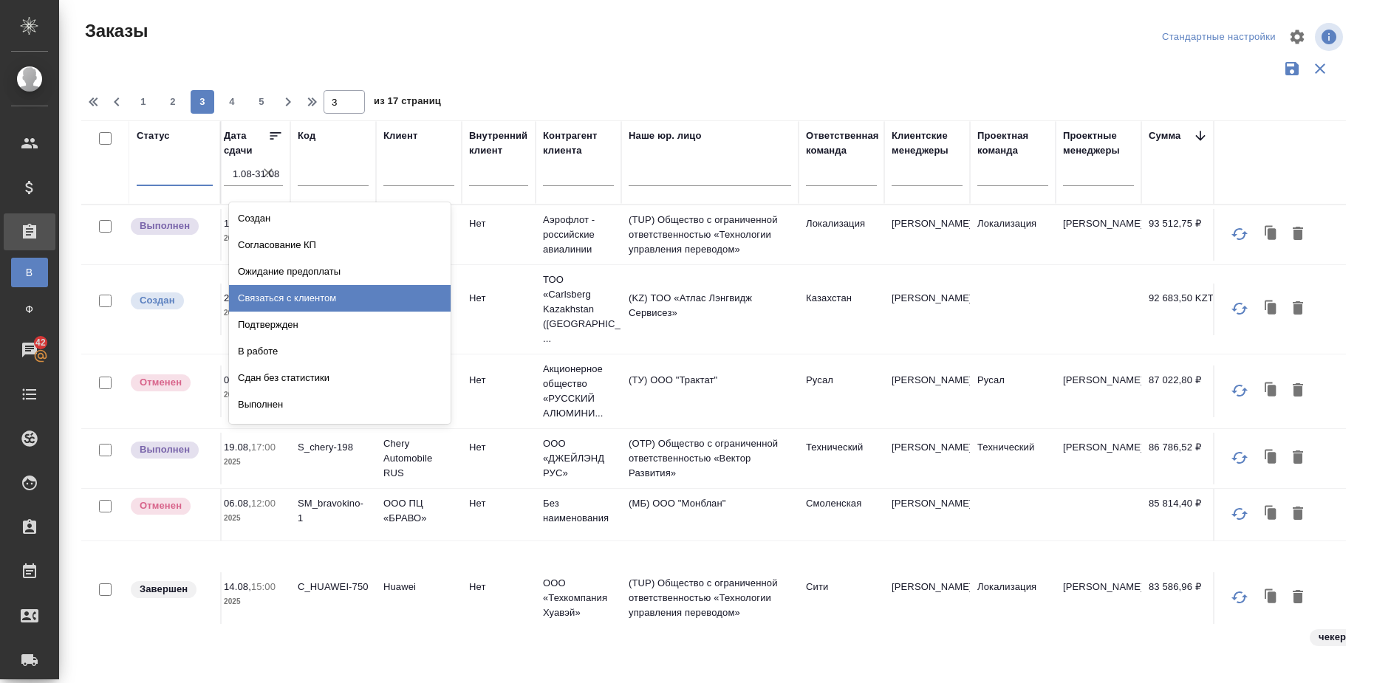
scroll to position [103, 0]
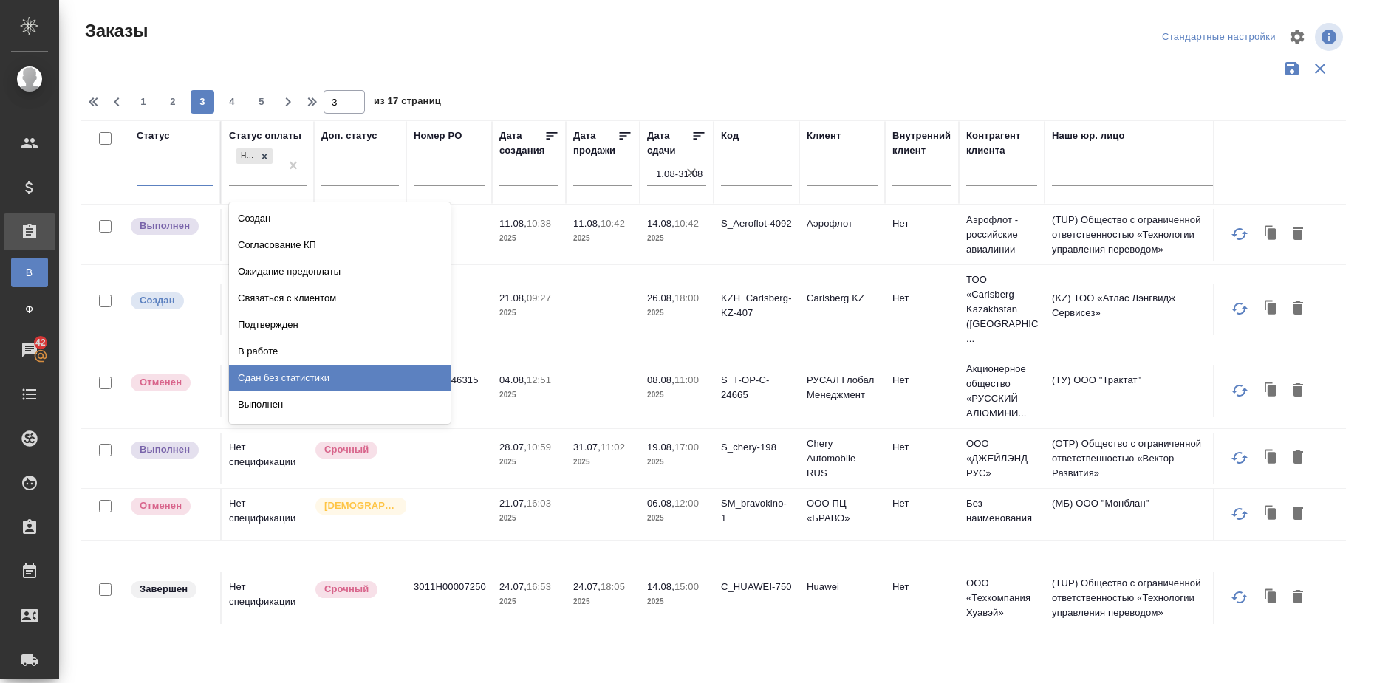
scroll to position [103, 0]
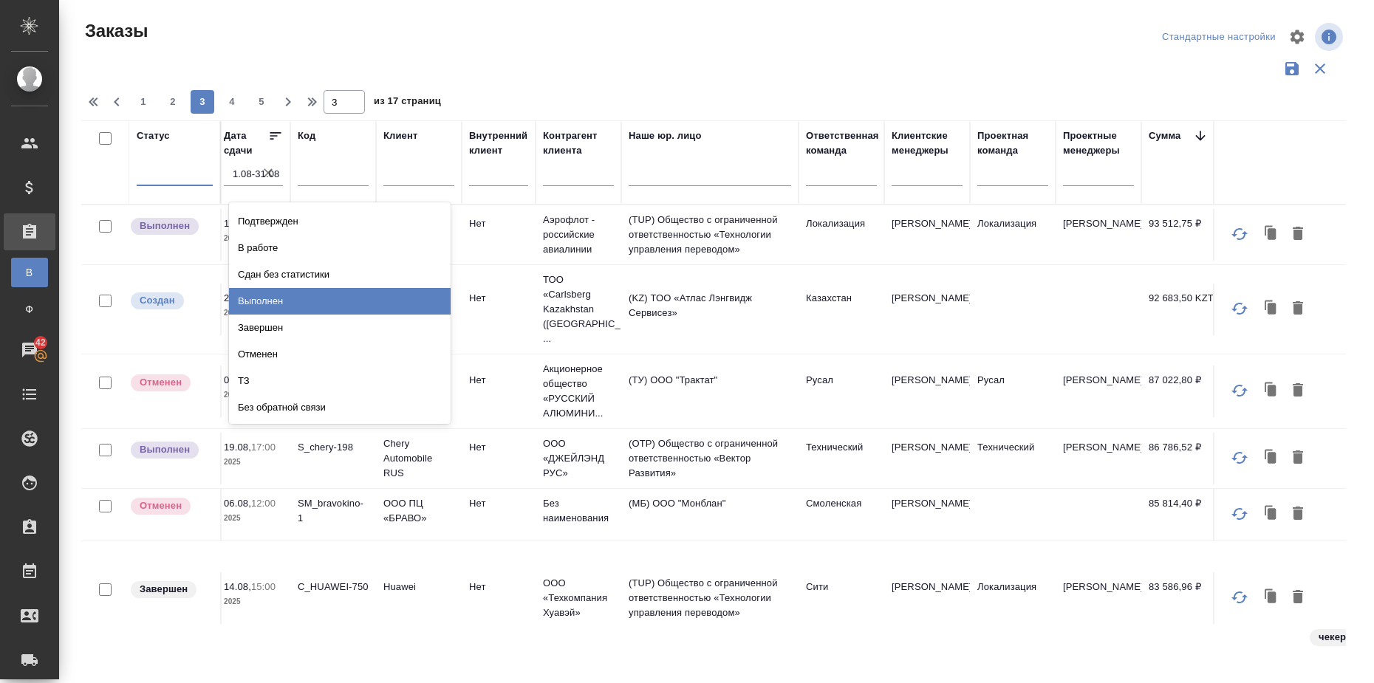
click at [327, 296] on div "Выполнен" at bounding box center [340, 301] width 222 height 27
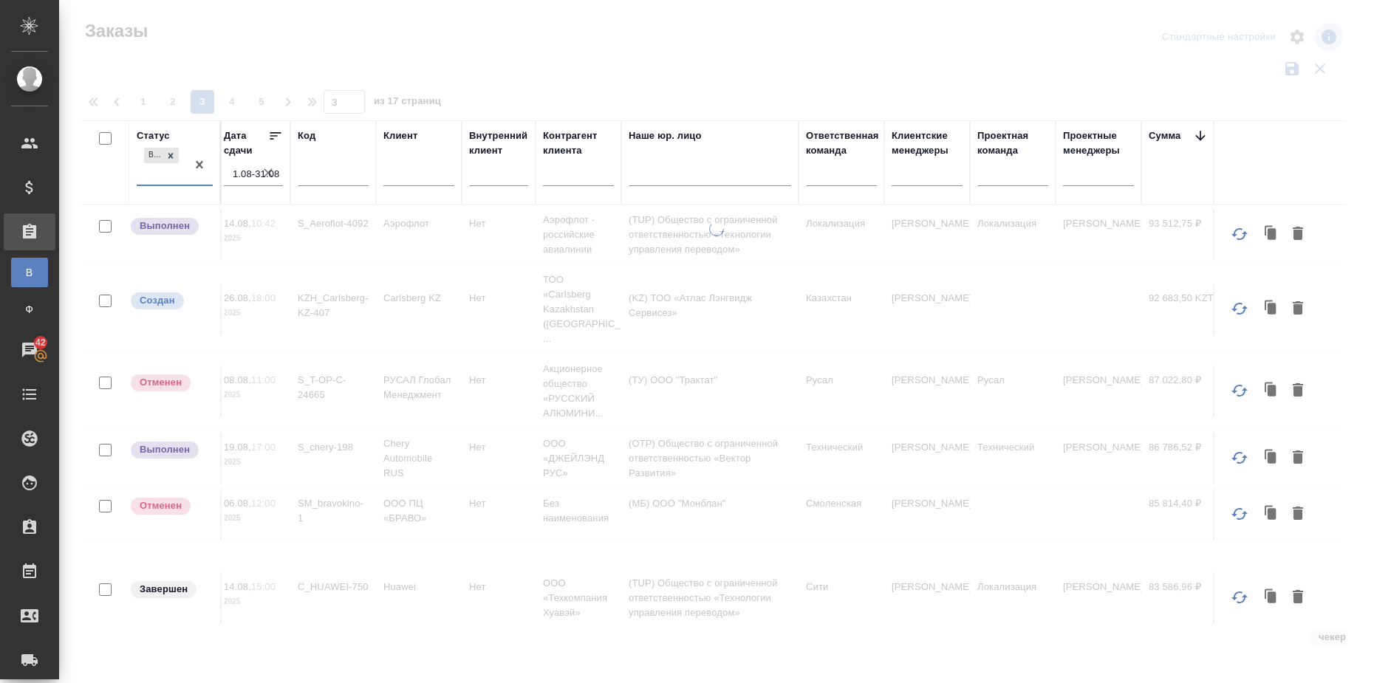
click at [167, 177] on div "Выполнен" at bounding box center [162, 165] width 50 height 40
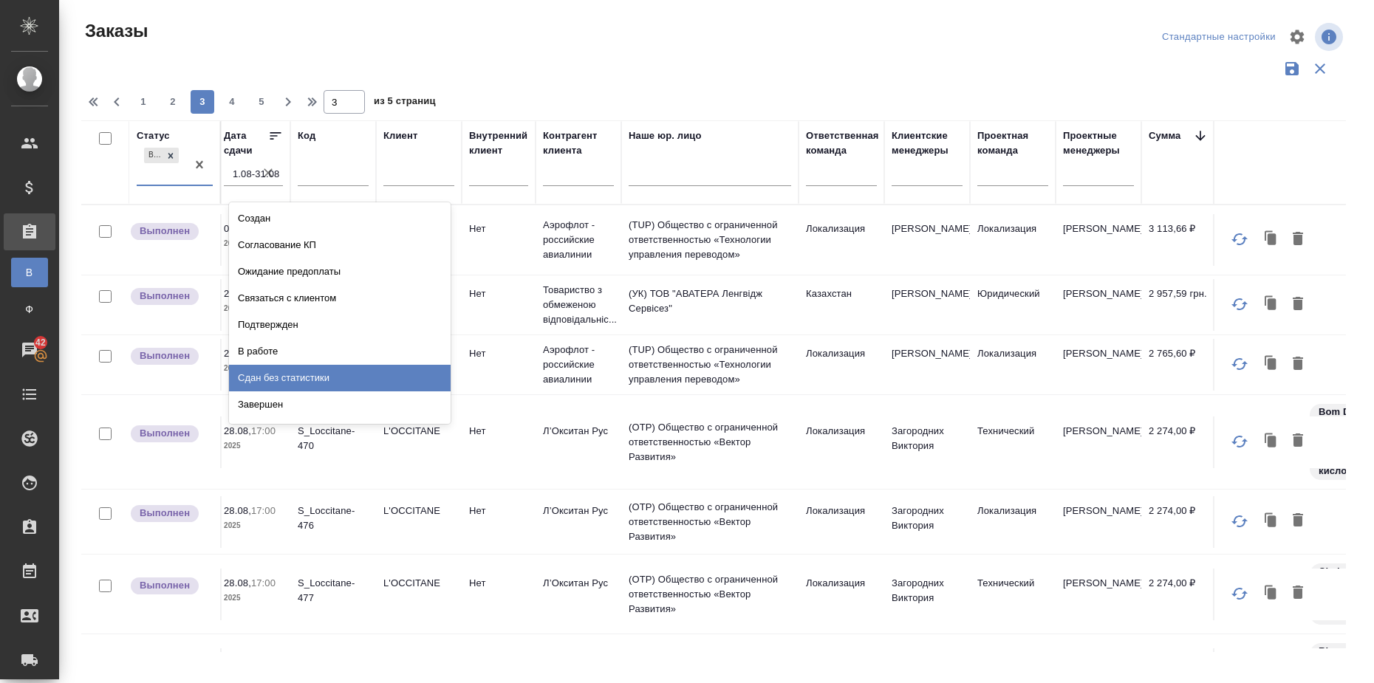
click at [283, 374] on div "Сдан без статистики" at bounding box center [340, 378] width 222 height 27
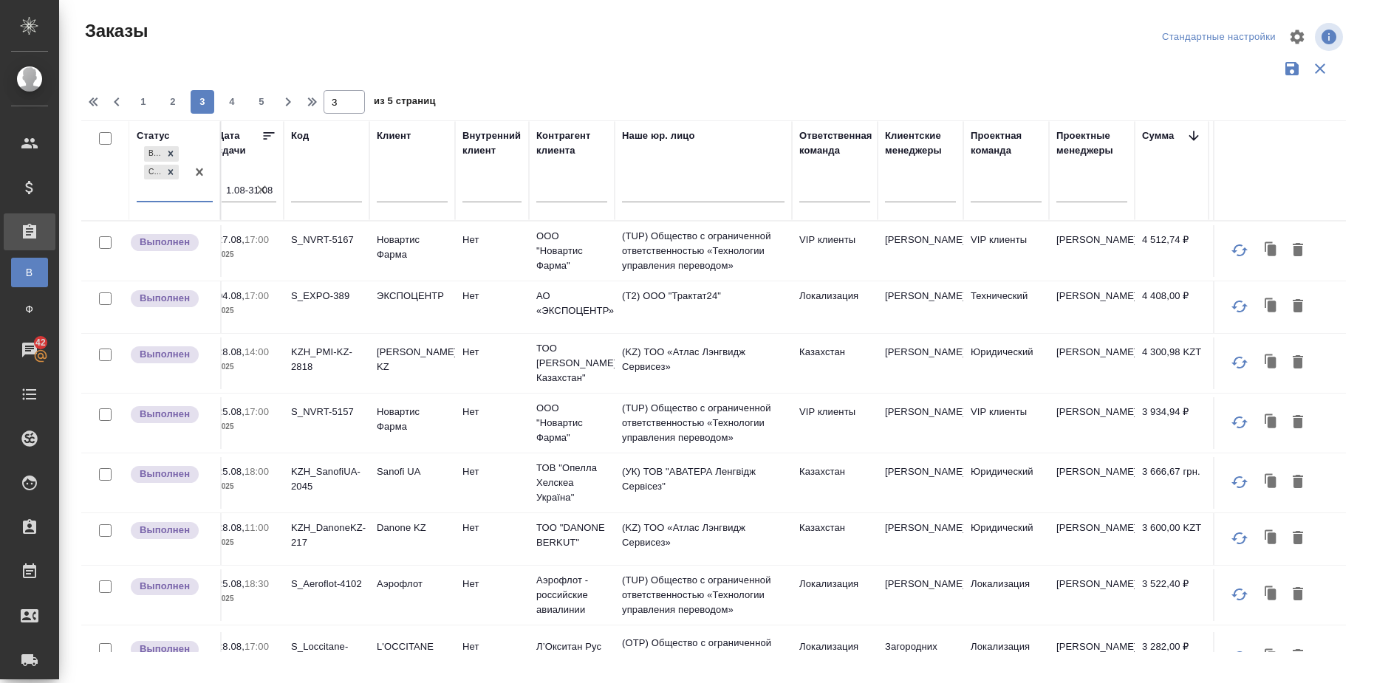
scroll to position [0, 426]
click at [137, 104] on span "1" at bounding box center [144, 102] width 24 height 15
type input "1"
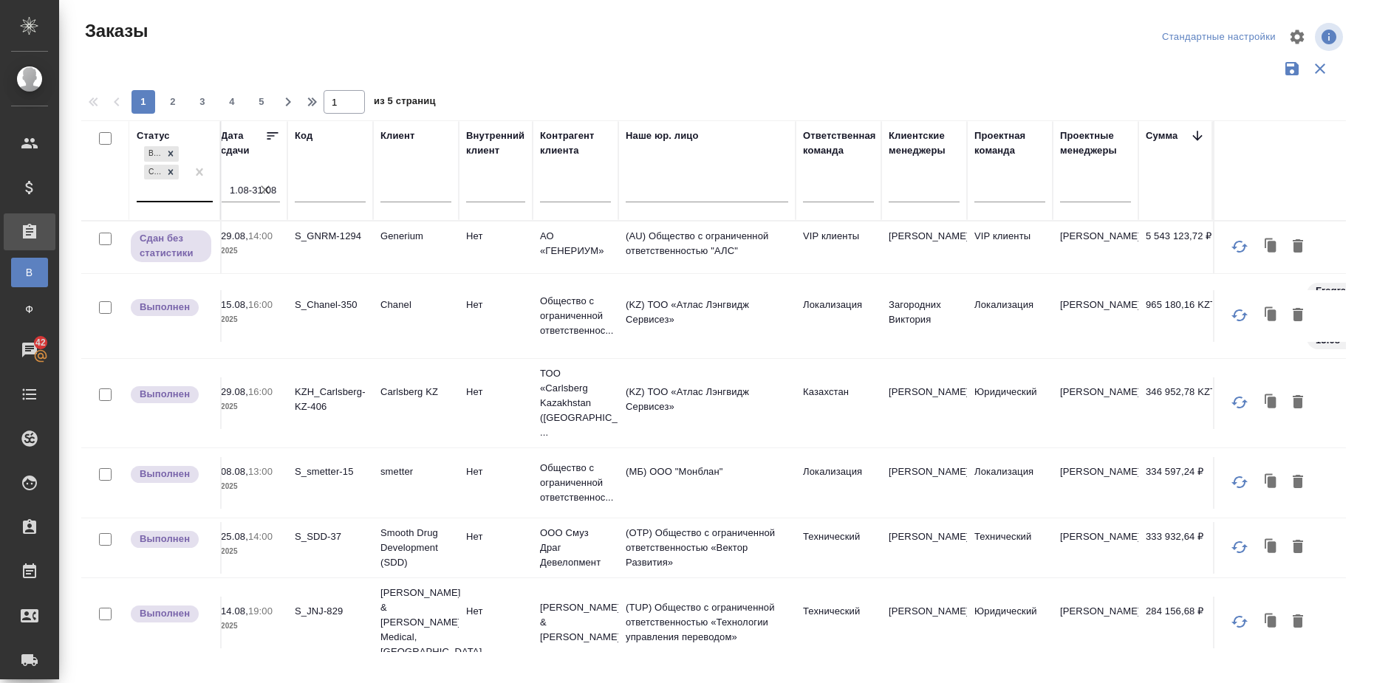
click at [159, 192] on div "Выполнен Сдан без статистики" at bounding box center [162, 172] width 50 height 58
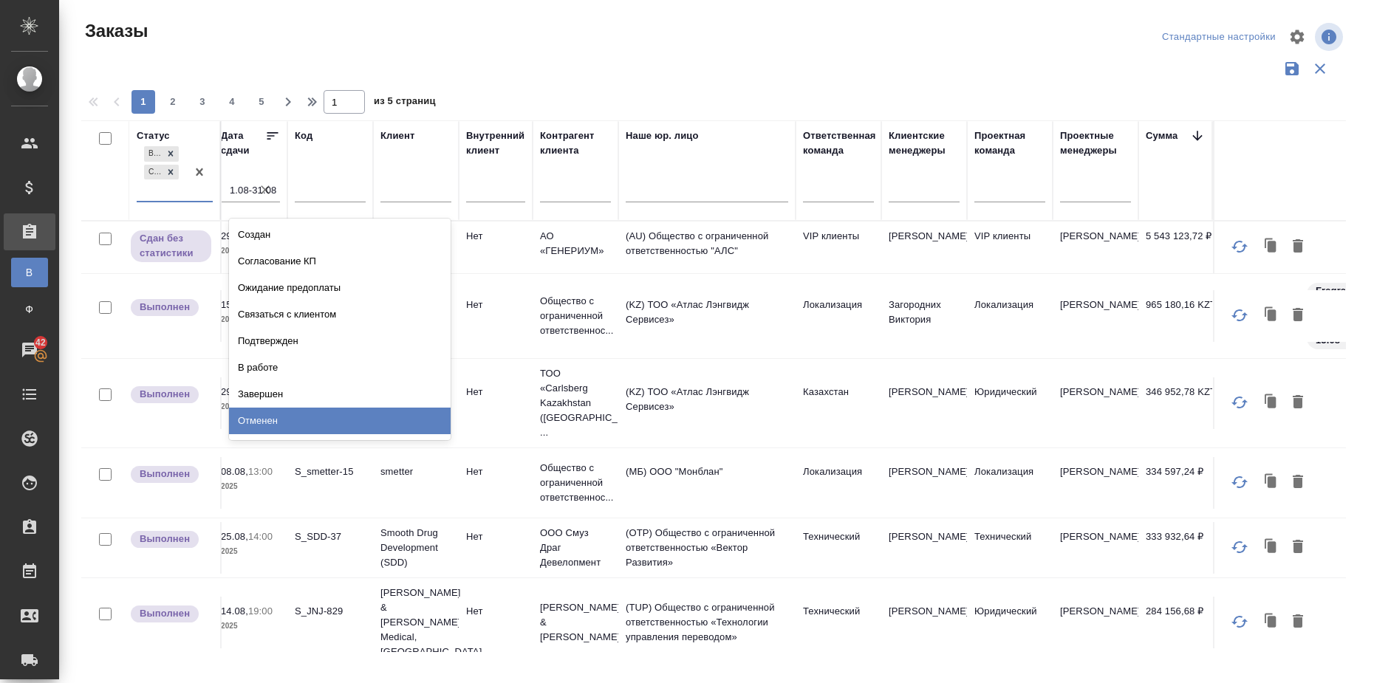
scroll to position [50, 0]
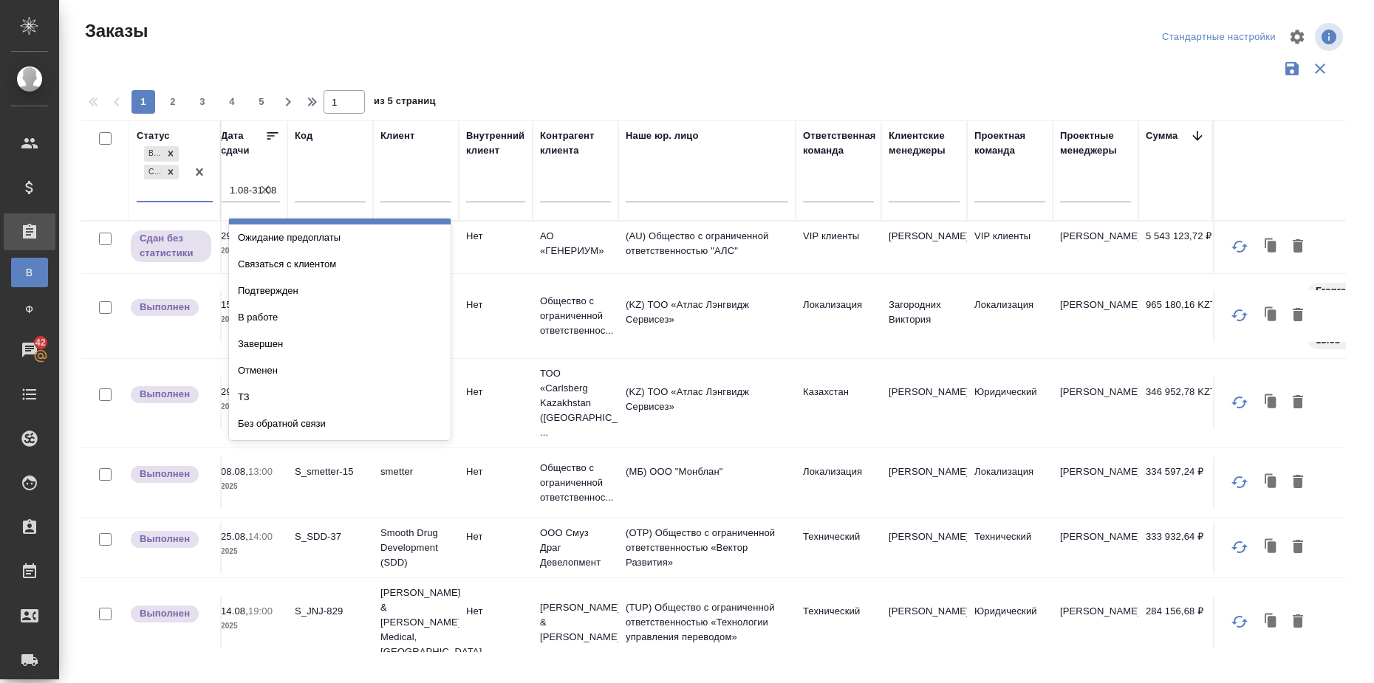
click at [521, 169] on div "Внутренний клиент" at bounding box center [495, 171] width 59 height 84
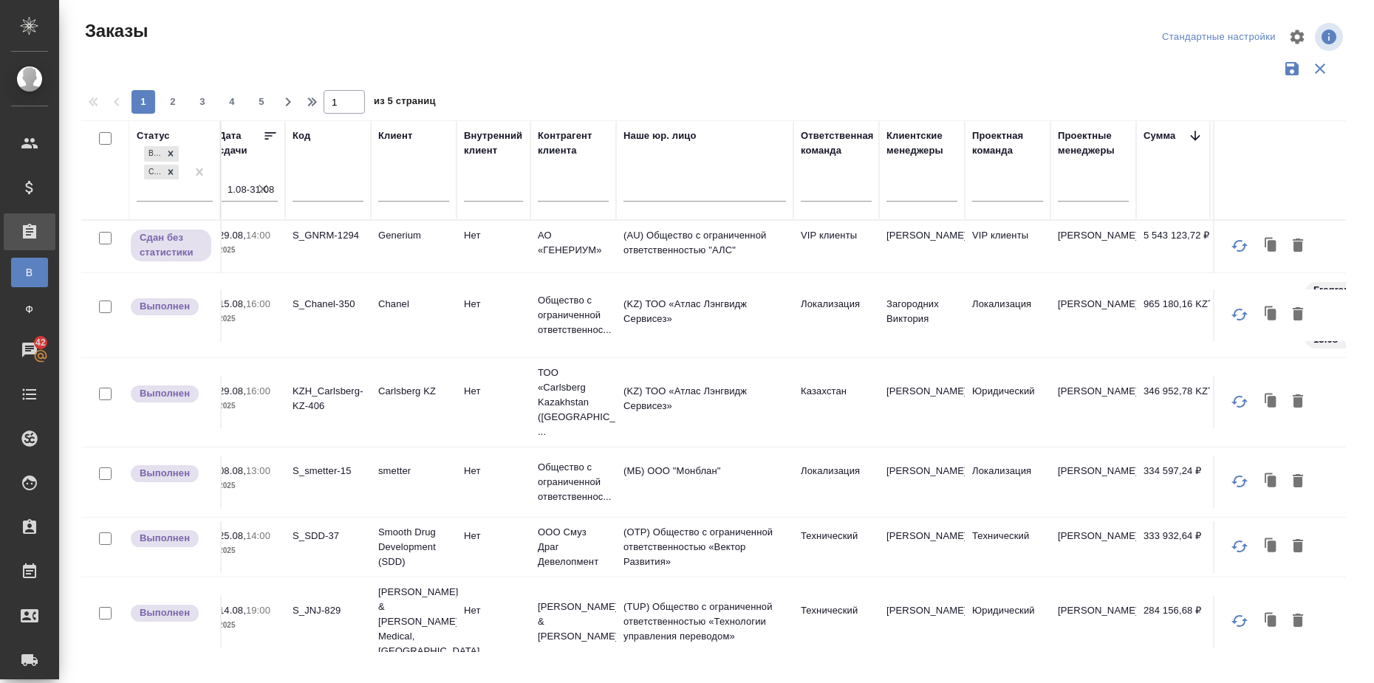
scroll to position [0, 430]
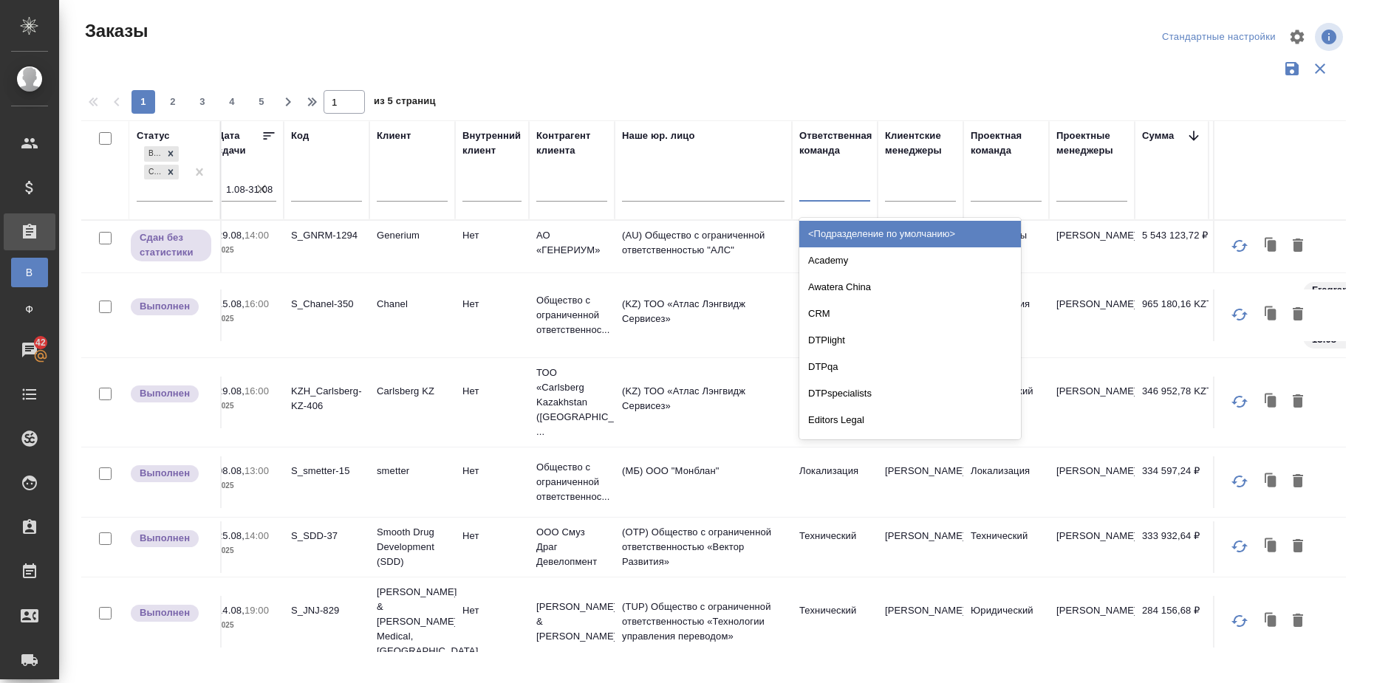
click at [823, 193] on div at bounding box center [834, 187] width 71 height 21
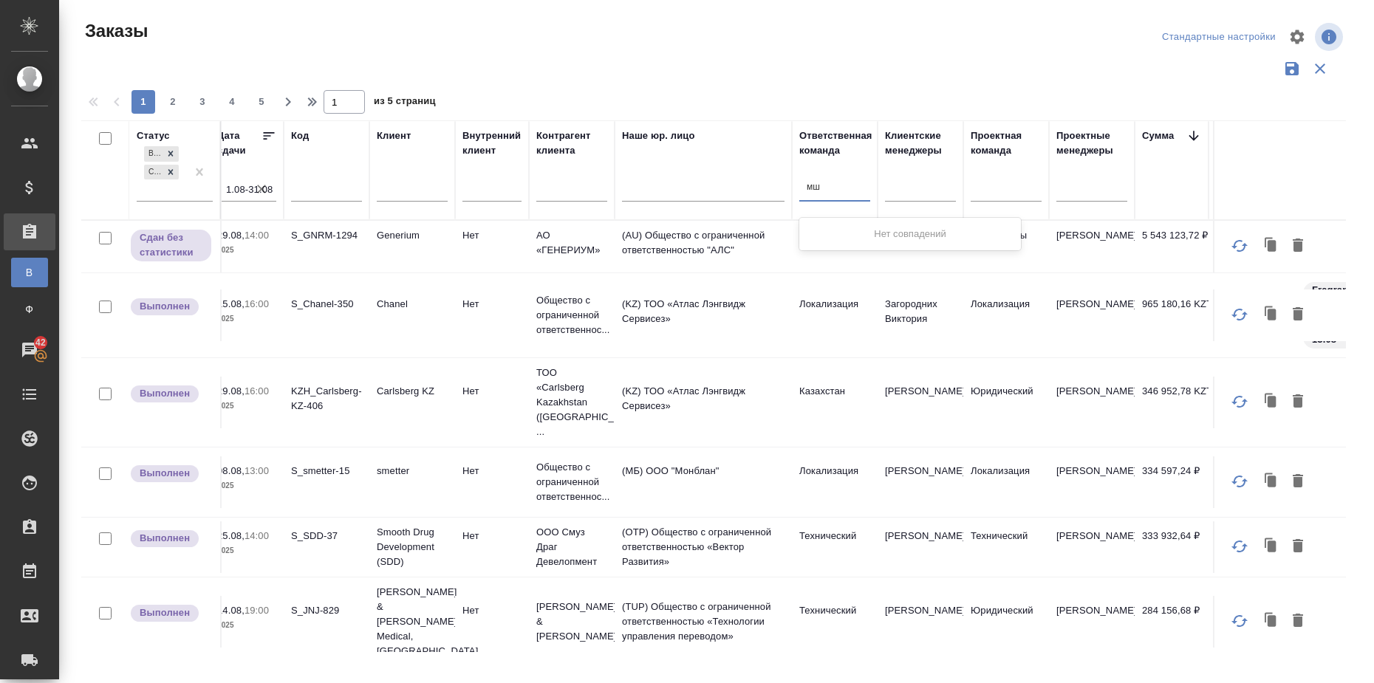
type input "м"
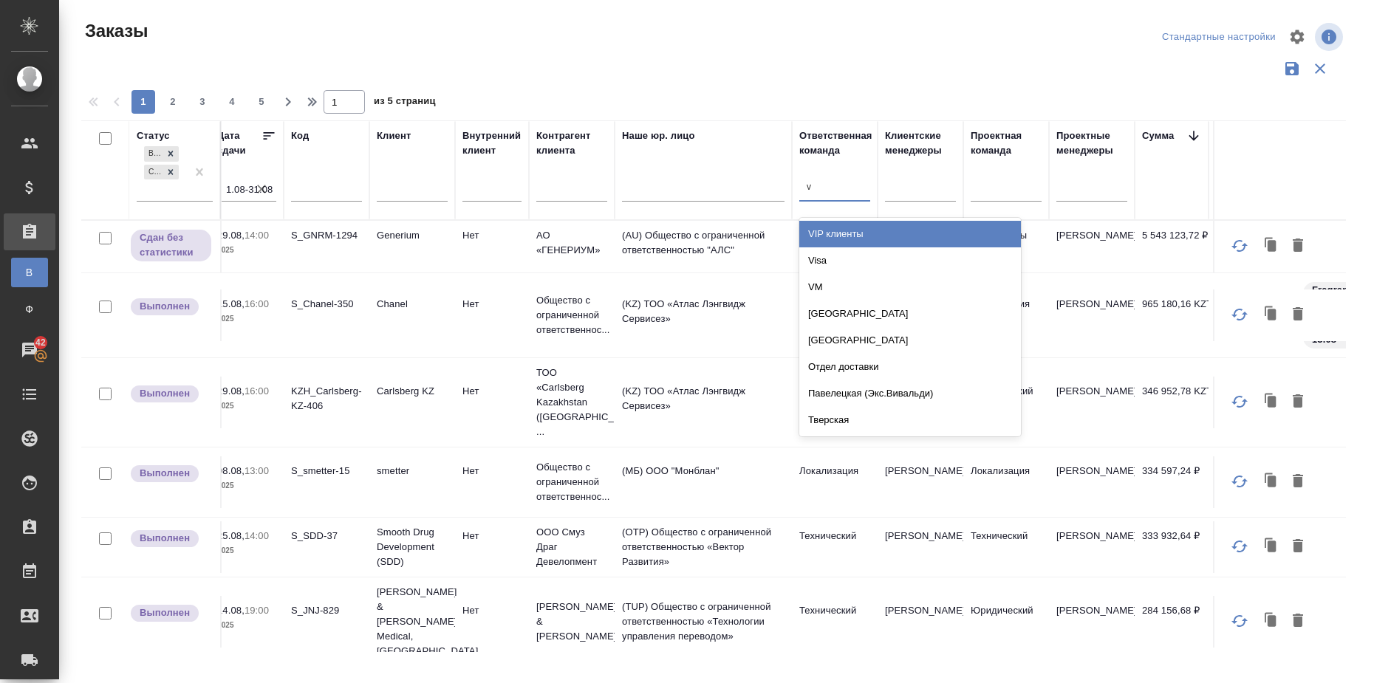
type input "vi"
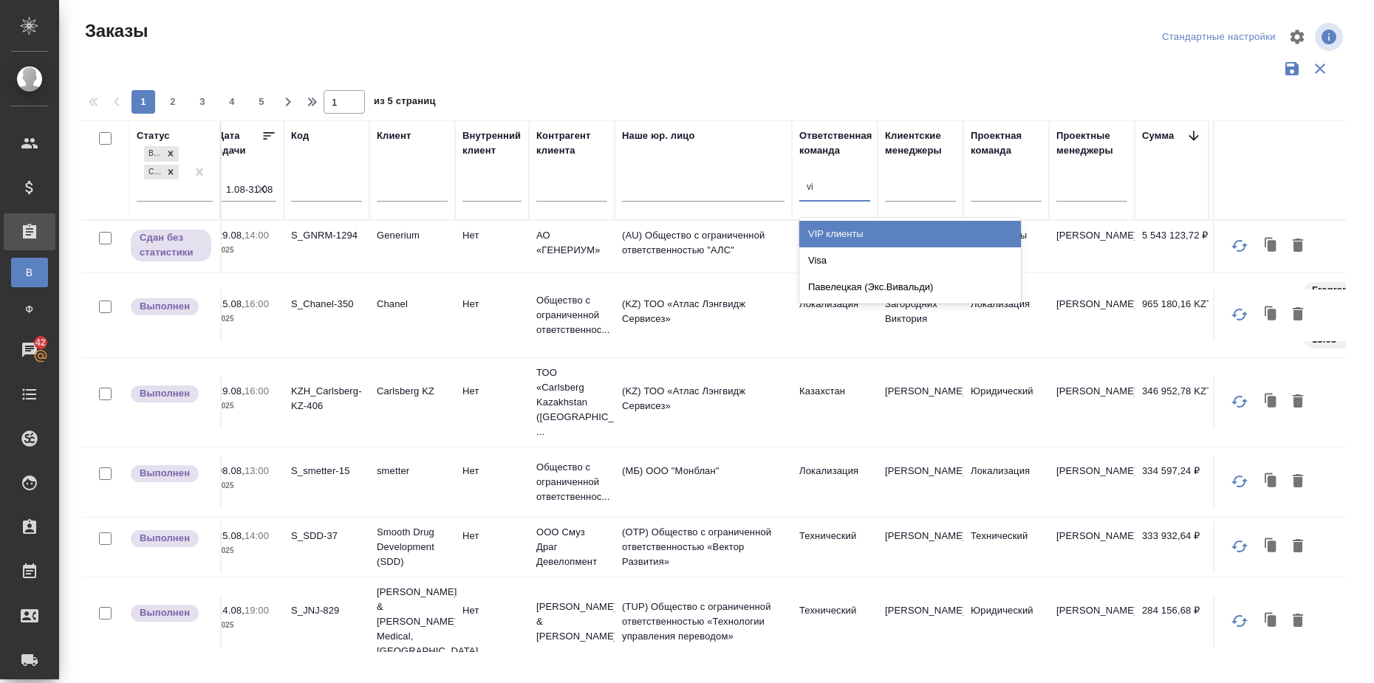
click at [866, 237] on div "VIP клиенты" at bounding box center [910, 234] width 222 height 27
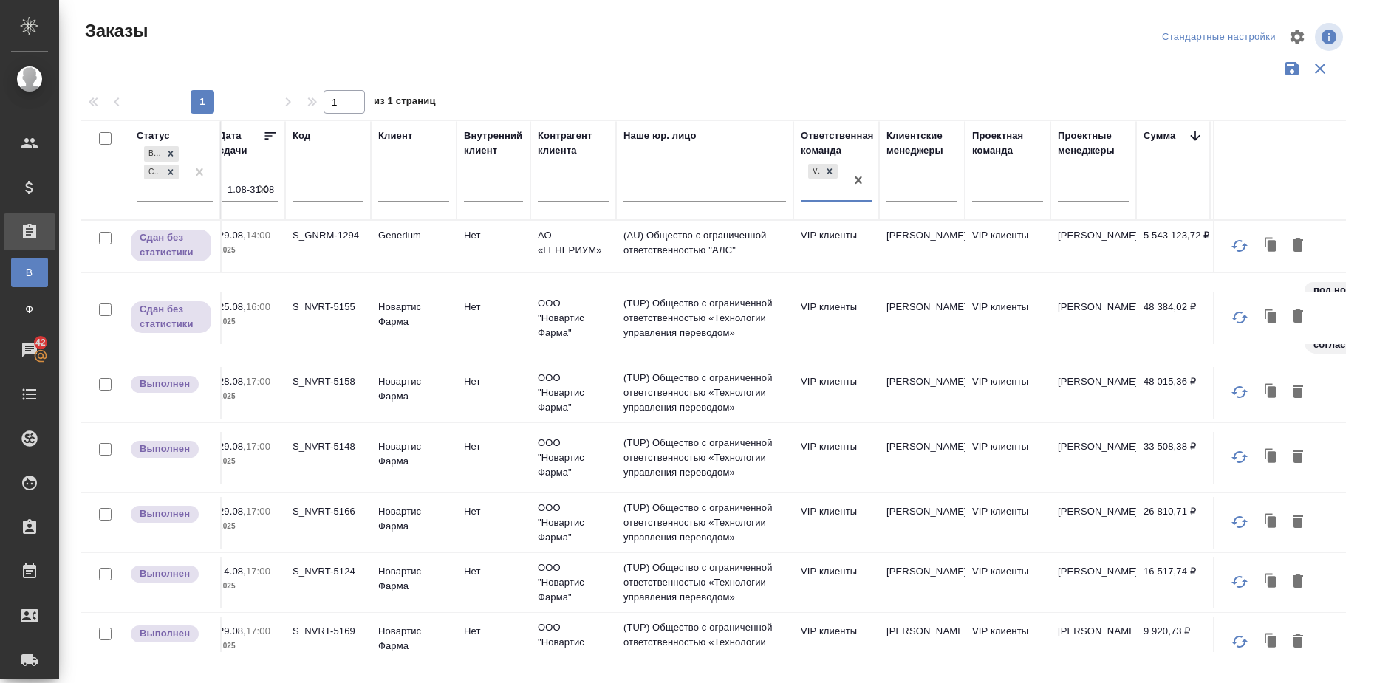
scroll to position [0, 426]
click at [1000, 55] on div at bounding box center [713, 69] width 1265 height 28
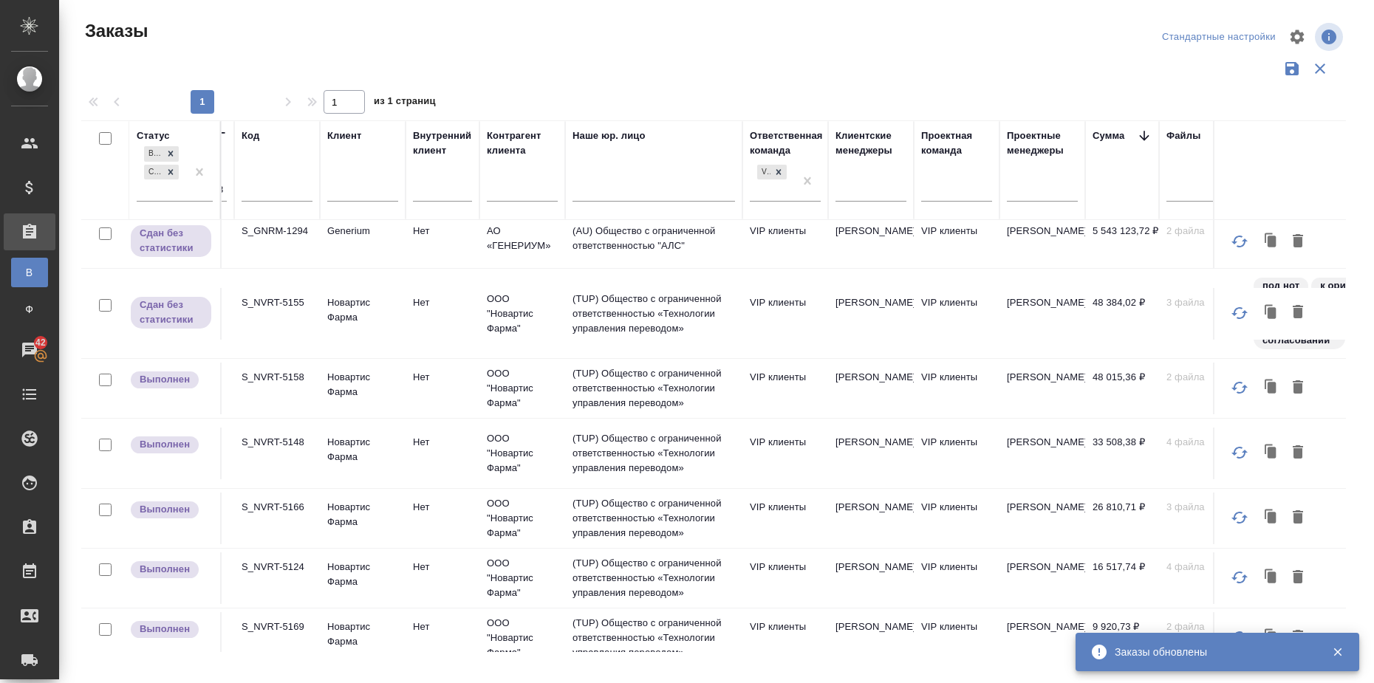
scroll to position [0, 480]
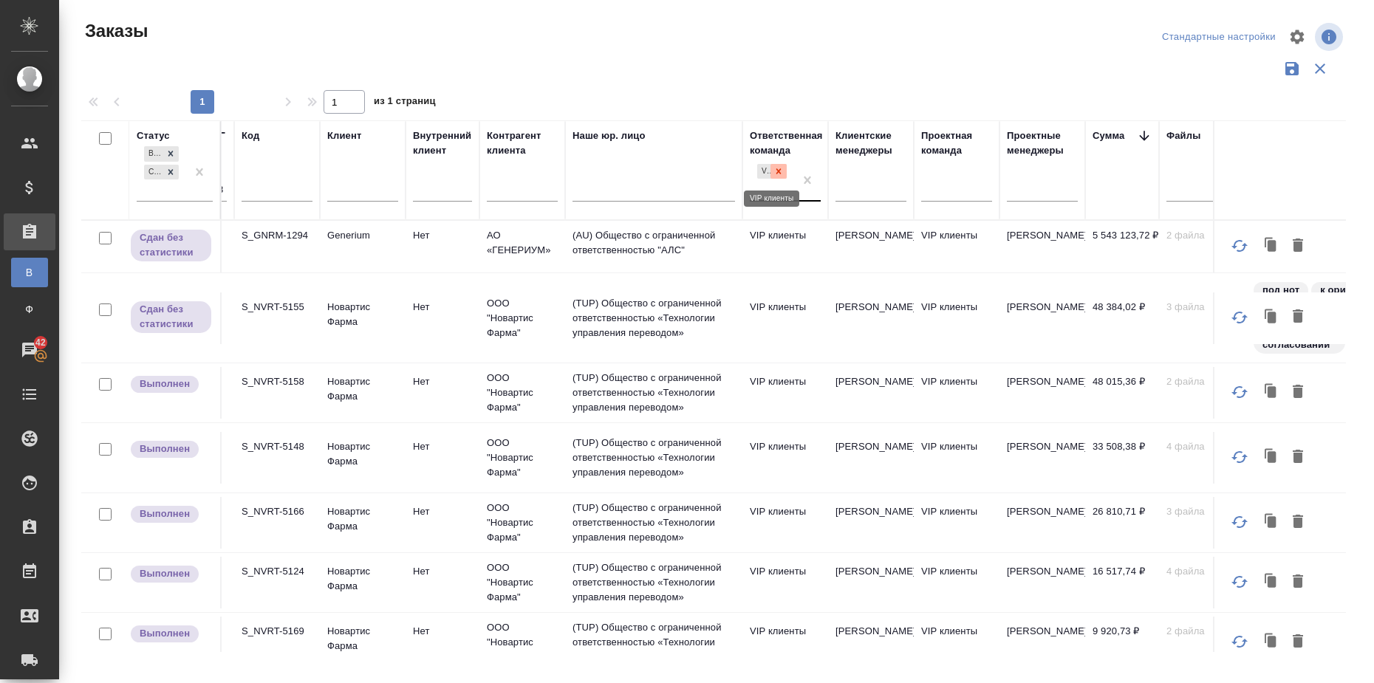
click at [779, 174] on icon at bounding box center [779, 171] width 10 height 10
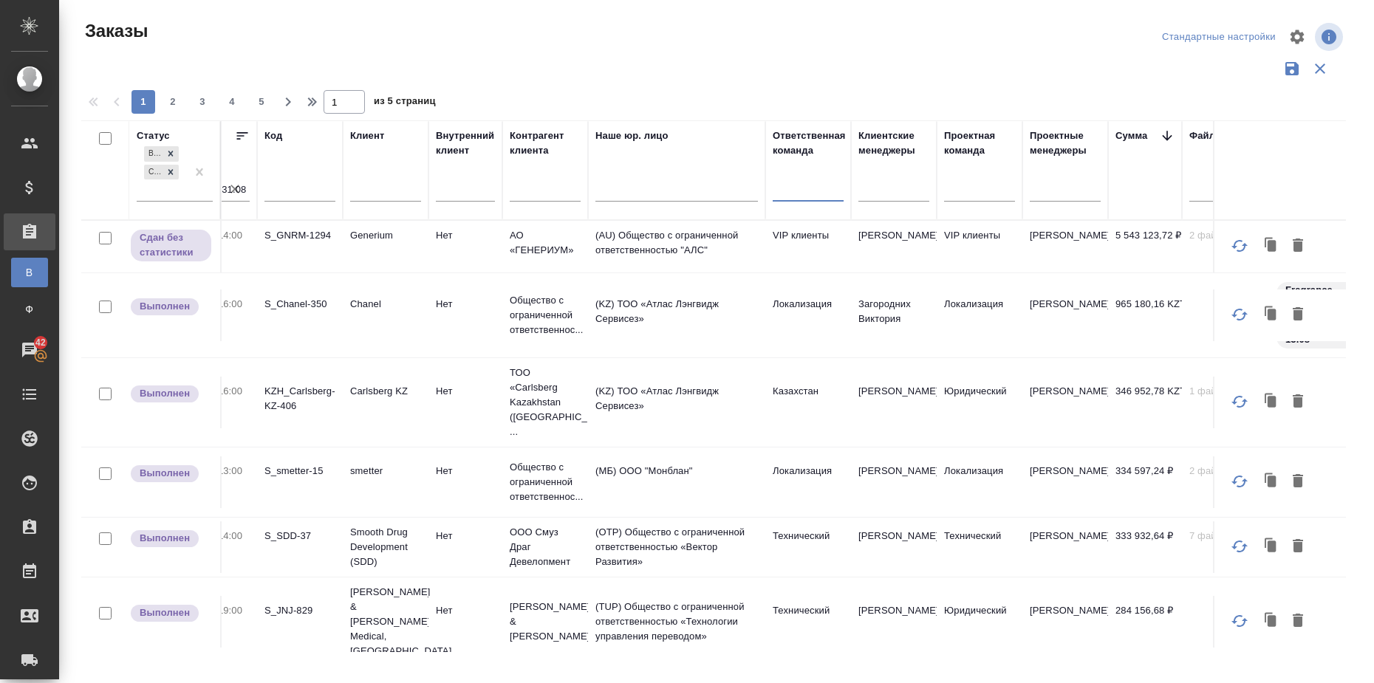
scroll to position [0, 464]
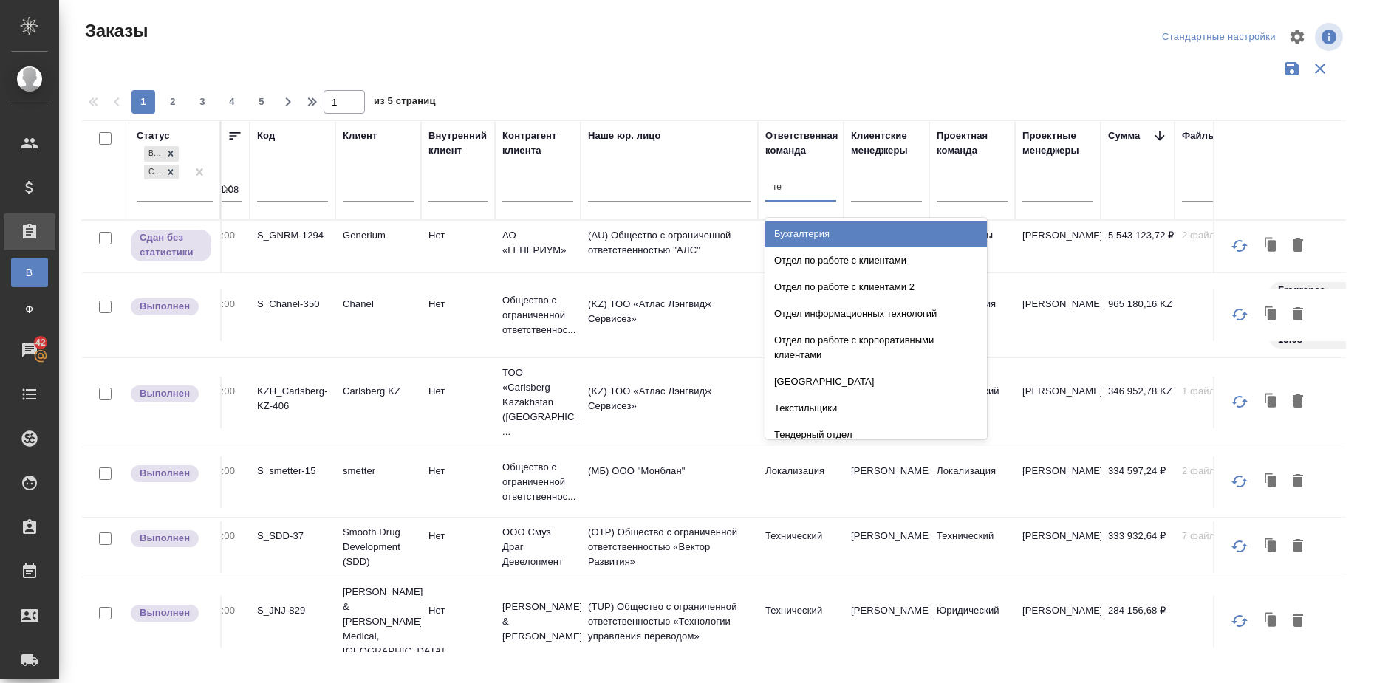
type input "тех"
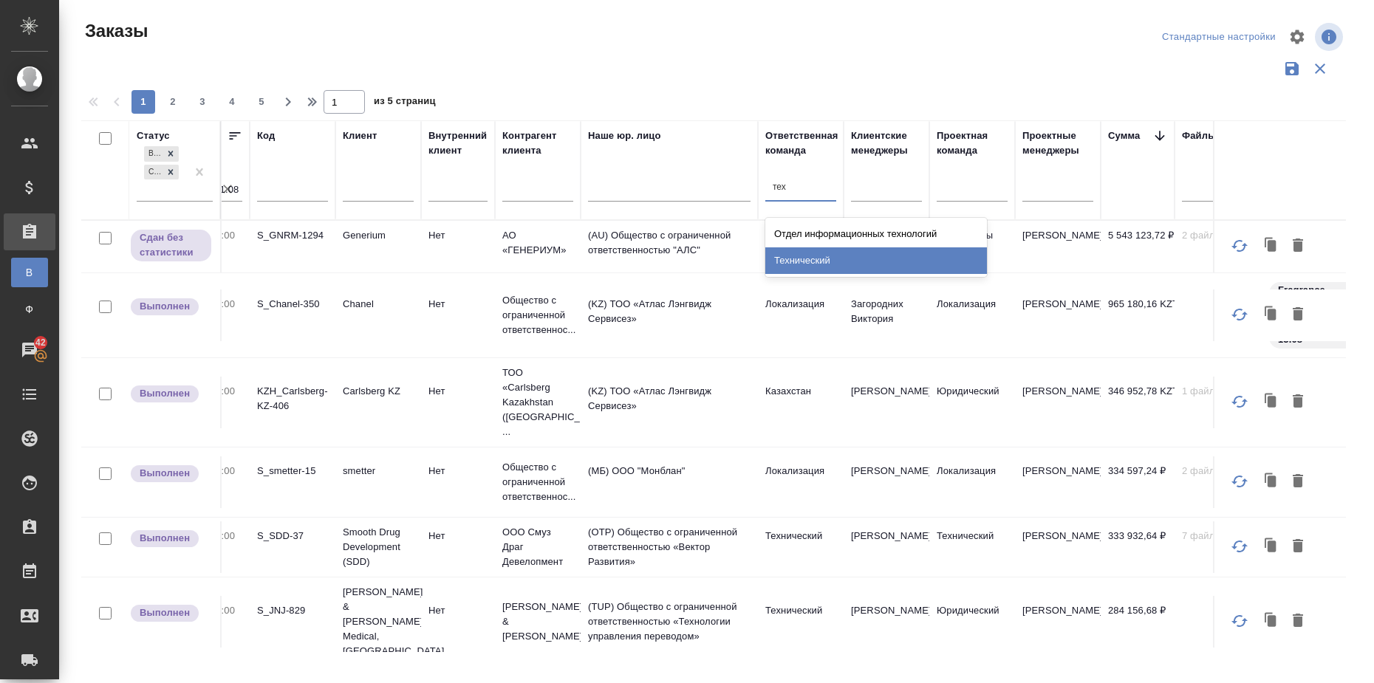
click at [842, 273] on div "Технический" at bounding box center [876, 261] width 222 height 27
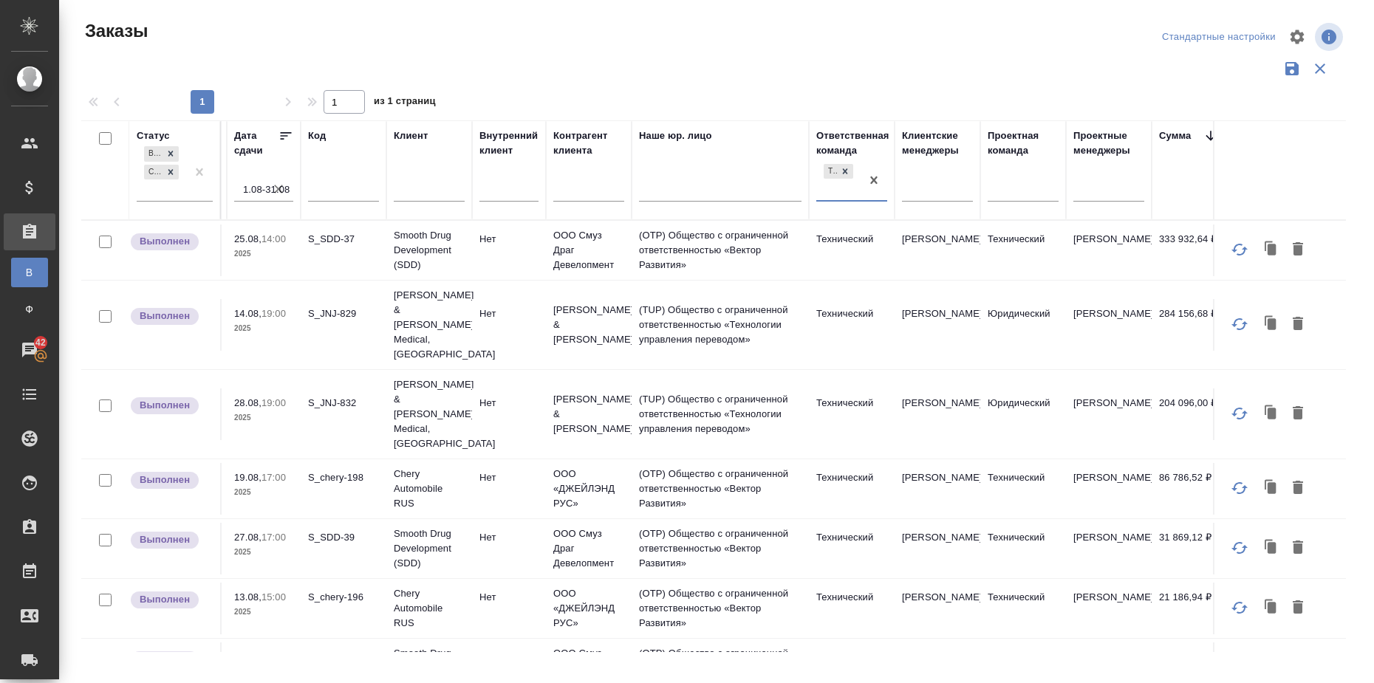
scroll to position [0, 417]
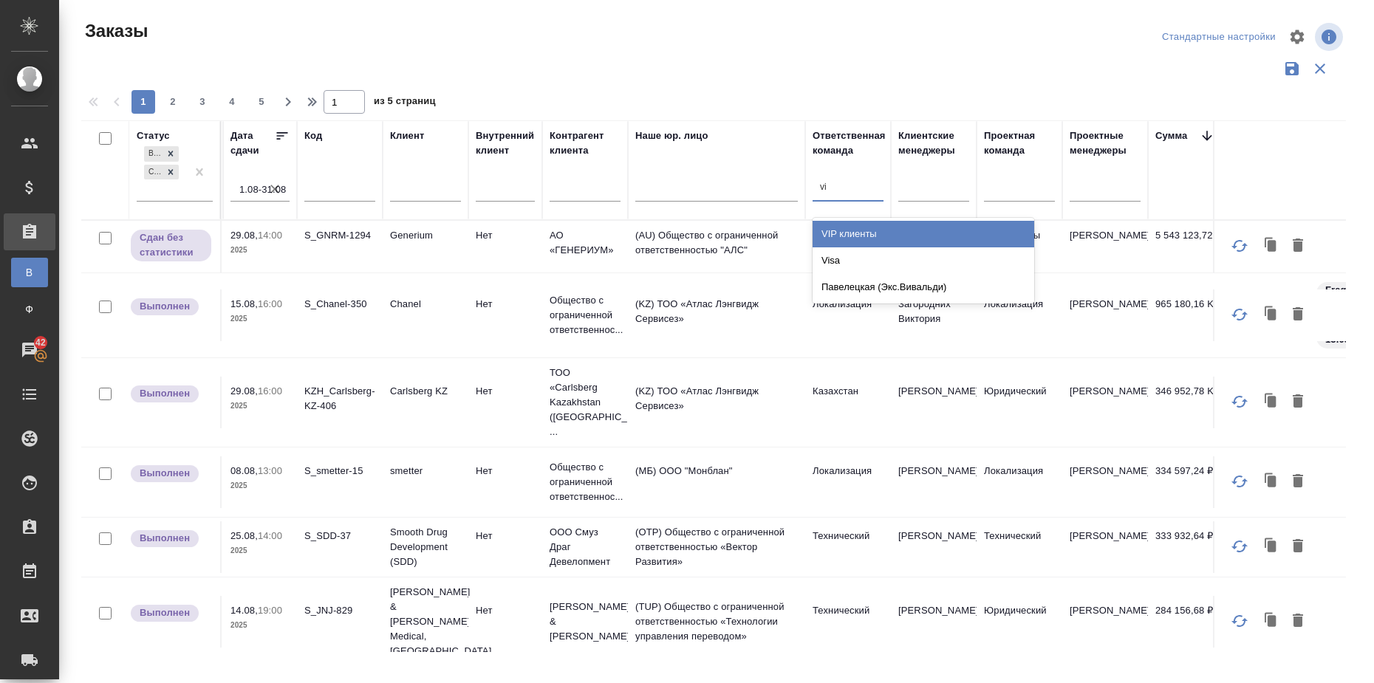
type input "vip"
click at [856, 233] on div "VIP клиенты" at bounding box center [924, 234] width 222 height 27
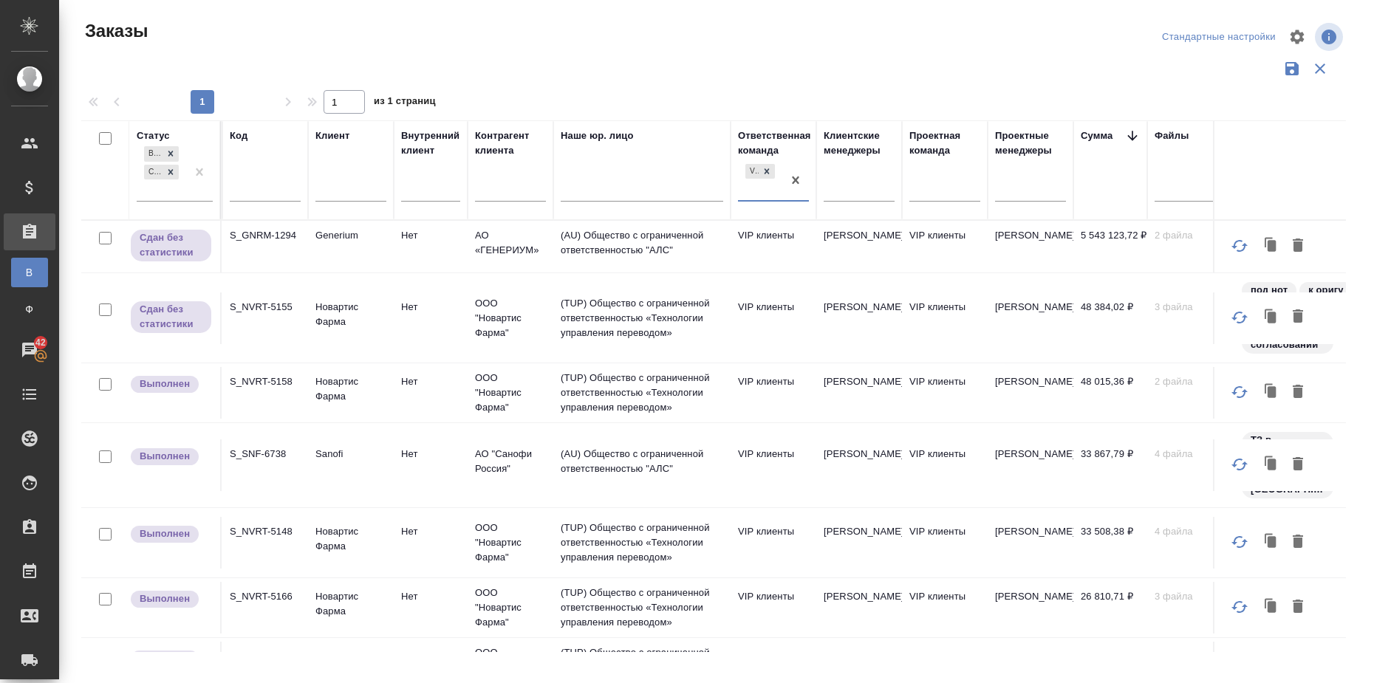
scroll to position [0, 493]
